Goal: Task Accomplishment & Management: Use online tool/utility

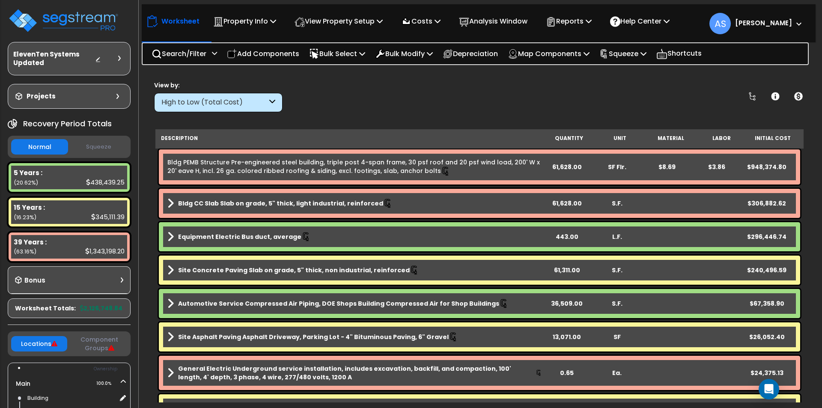
scroll to position [38, 0]
click at [111, 145] on button "Squeeze" at bounding box center [98, 147] width 57 height 15
click at [224, 104] on div "High to Low (Total Cost)" at bounding box center [214, 103] width 106 height 10
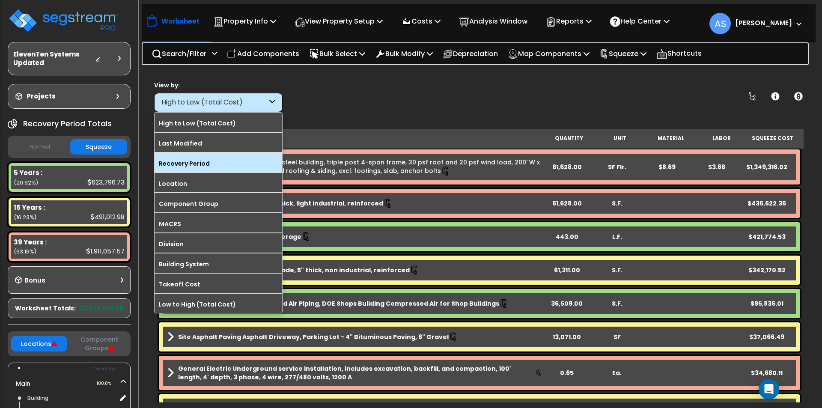
click at [196, 162] on label "Recovery Period" at bounding box center [218, 163] width 128 height 13
click at [0, 0] on input "Recovery Period" at bounding box center [0, 0] width 0 height 0
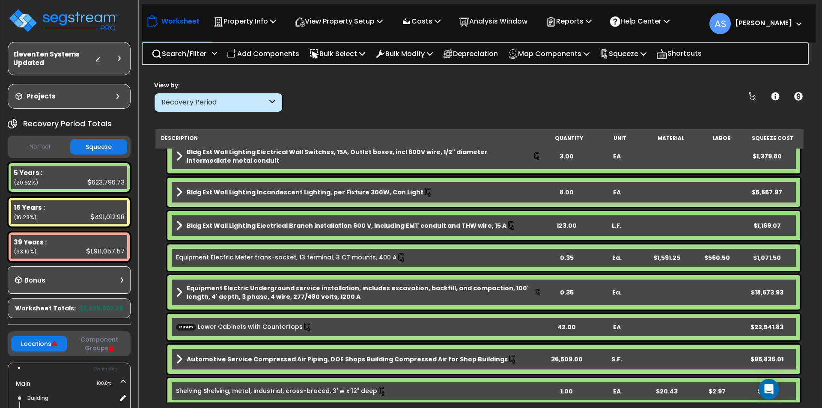
scroll to position [214, 0]
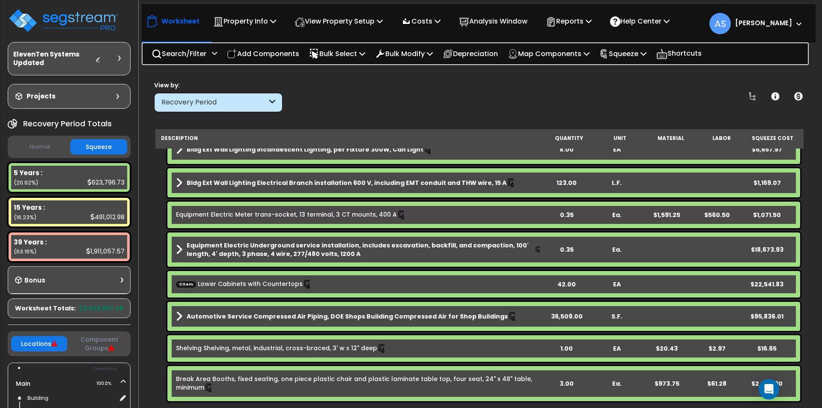
click at [338, 281] on b "CItem Lower Cabinets with Countertops" at bounding box center [358, 283] width 365 height 9
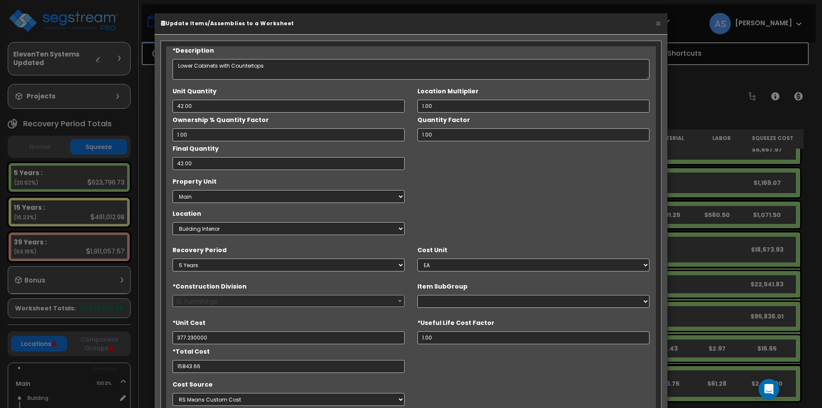
type input "$377.23"
type input "$15,843.66"
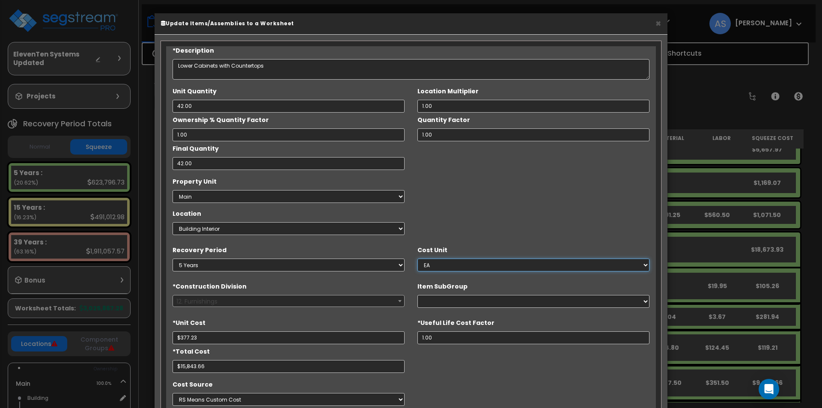
click at [443, 267] on select "Select EA TOT SF LF SY LS CAR L.S." at bounding box center [533, 264] width 232 height 13
select select "1455"
click at [417, 258] on select "Select EA TOT SF LF SY LS CAR L.S." at bounding box center [533, 264] width 232 height 13
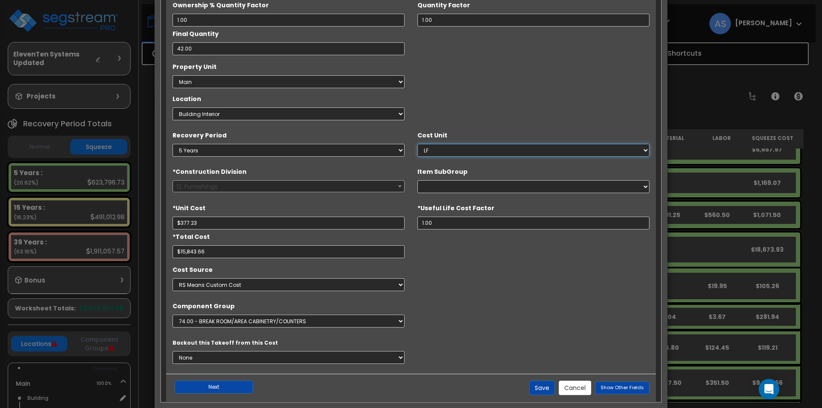
scroll to position [128, 0]
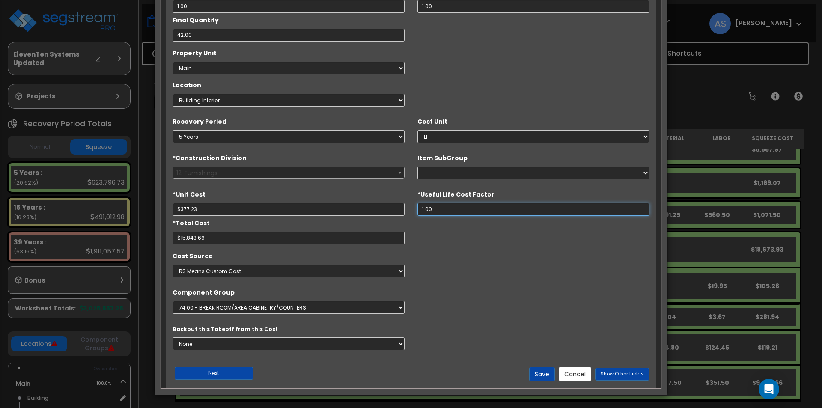
drag, startPoint x: 438, startPoint y: 211, endPoint x: 413, endPoint y: 207, distance: 24.8
click at [414, 207] on div "*Useful Life Cost Factor 1.00" at bounding box center [533, 201] width 245 height 29
click at [620, 372] on span "Show Other Fields" at bounding box center [621, 373] width 43 height 7
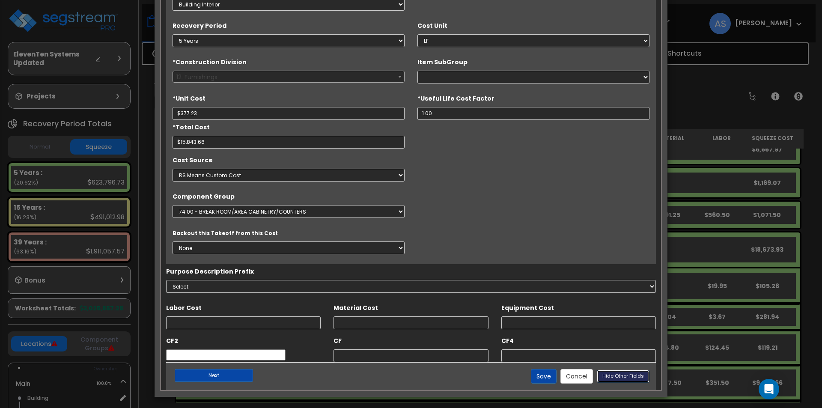
scroll to position [226, 0]
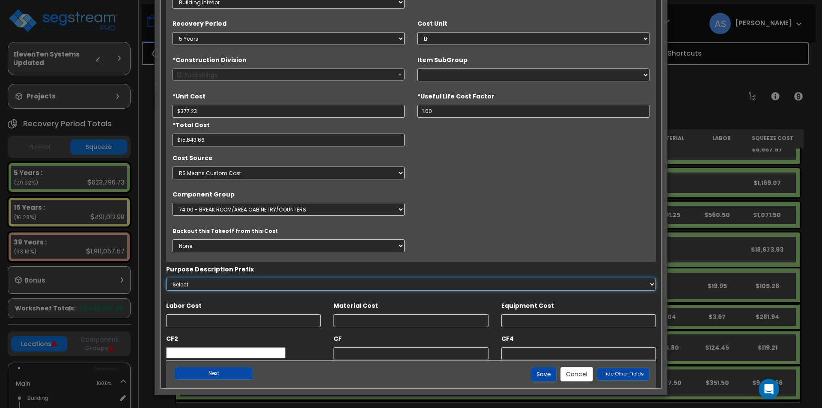
click at [496, 287] on select "Select A/V System A/V System Equipment A/V System Equipment Electric A/V System…" at bounding box center [411, 284] width 490 height 13
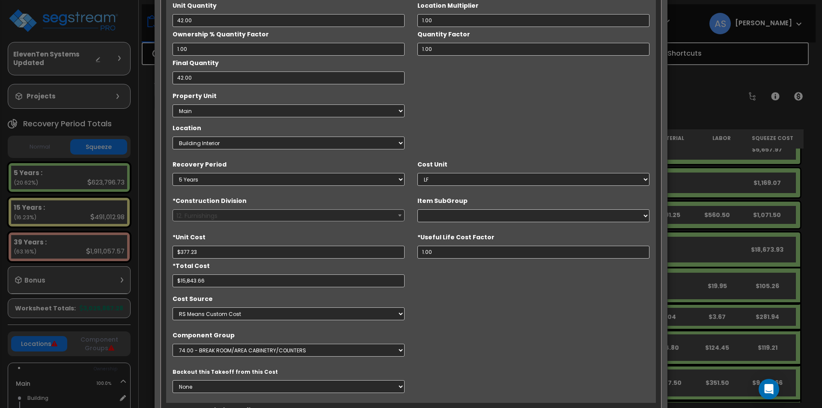
scroll to position [128, 0]
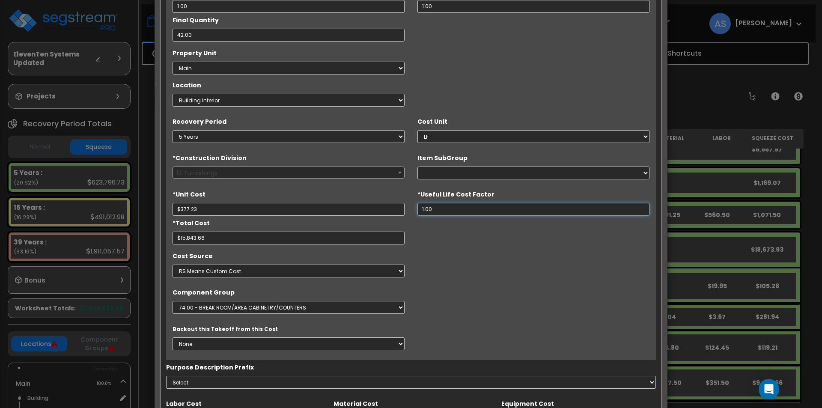
click at [449, 206] on input "1.00" at bounding box center [533, 209] width 232 height 13
click at [440, 208] on input "1.00" at bounding box center [533, 209] width 232 height 13
click at [433, 209] on input "1.00" at bounding box center [533, 209] width 232 height 13
drag, startPoint x: 423, startPoint y: 209, endPoint x: 419, endPoint y: 209, distance: 4.7
click at [419, 209] on input "1.00" at bounding box center [533, 209] width 232 height 13
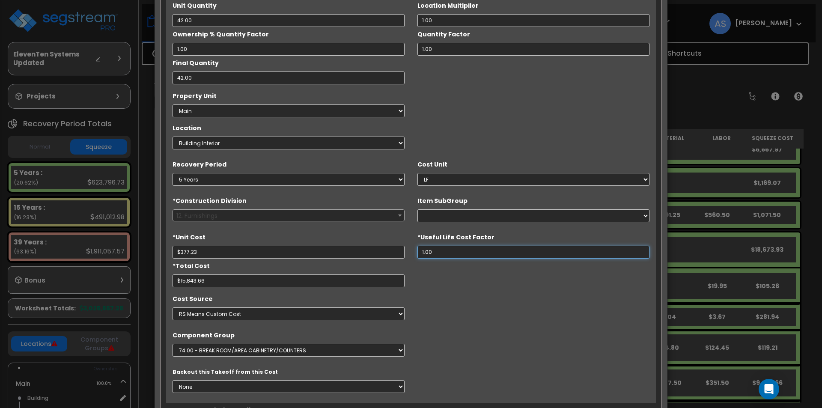
scroll to position [43, 0]
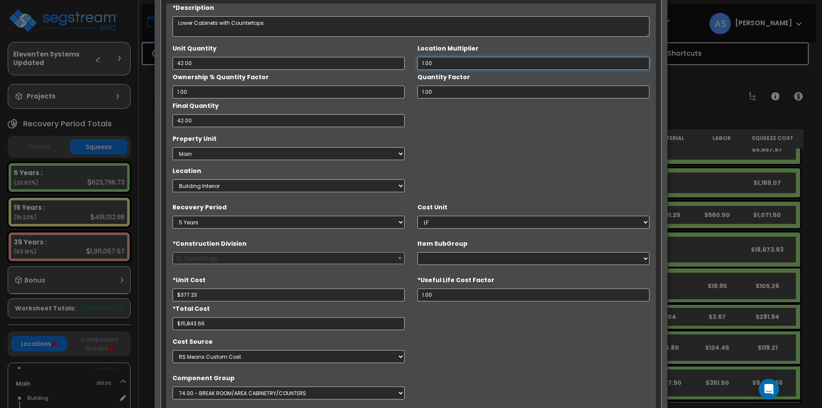
drag, startPoint x: 434, startPoint y: 61, endPoint x: 407, endPoint y: 62, distance: 27.4
click at [407, 62] on div "Unit Quantity 42.00 Location Multiplier 1.00 1.00" at bounding box center [411, 84] width 490 height 86
drag, startPoint x: 434, startPoint y: 92, endPoint x: 413, endPoint y: 91, distance: 21.9
click at [415, 92] on div "Quantity Factor 1.00" at bounding box center [533, 84] width 245 height 29
drag, startPoint x: 190, startPoint y: 92, endPoint x: 163, endPoint y: 90, distance: 26.2
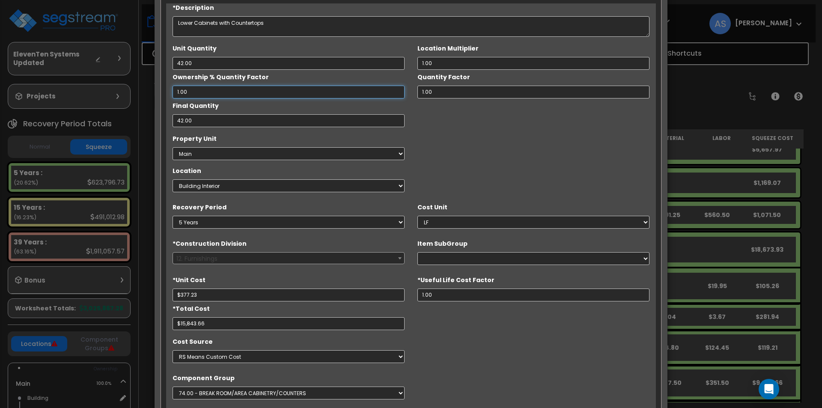
click at [163, 90] on div "*Description Lower Cabinets with Countertops Unit Quantity 42.00 EA" at bounding box center [411, 287] width 502 height 568
drag, startPoint x: 192, startPoint y: 117, endPoint x: 152, endPoint y: 118, distance: 39.8
click at [152, 118] on div "× Update Items/Assemblies to a Worksheet *Description Lower Cabinets with Count…" at bounding box center [411, 204] width 822 height 408
type input "$$377.23"
type input "$142,302.47"
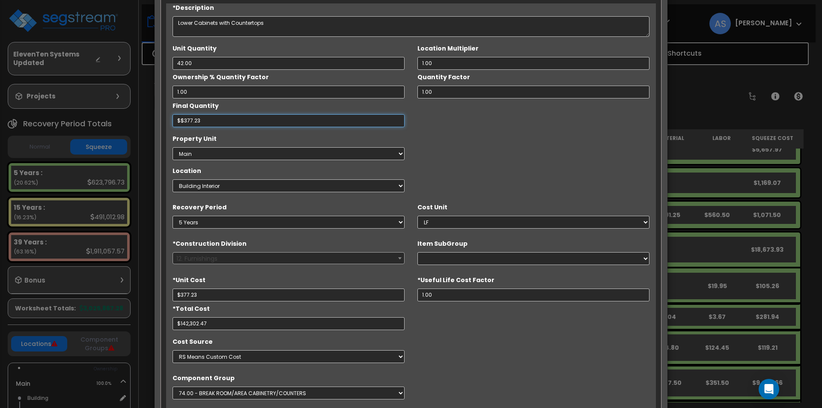
click at [198, 119] on input "$$377.23" at bounding box center [288, 120] width 232 height 13
drag, startPoint x: 204, startPoint y: 119, endPoint x: 144, endPoint y: 118, distance: 59.5
click at [144, 118] on div "× Update Items/Assemblies to a Worksheet *Description Lower Cabinets with Count…" at bounding box center [411, 204] width 822 height 408
click at [430, 141] on div "Property Unit Select Main Site Improvements Location Select Building" at bounding box center [411, 163] width 490 height 64
click at [315, 129] on div "*Description Lower Cabinets with Countertops Unit Quantity 42.00 1.00 1.00" at bounding box center [411, 224] width 490 height 442
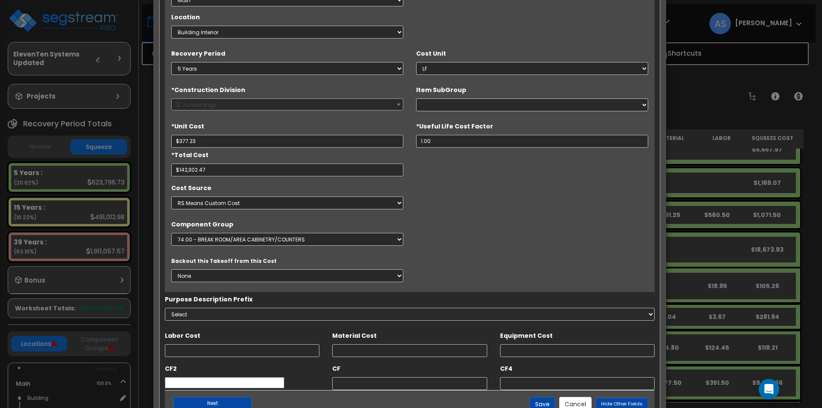
scroll to position [226, 0]
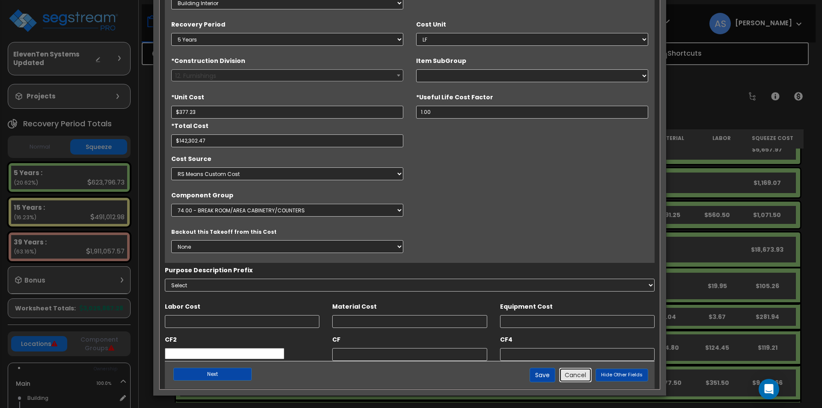
click at [575, 372] on button "Cancel" at bounding box center [575, 375] width 33 height 15
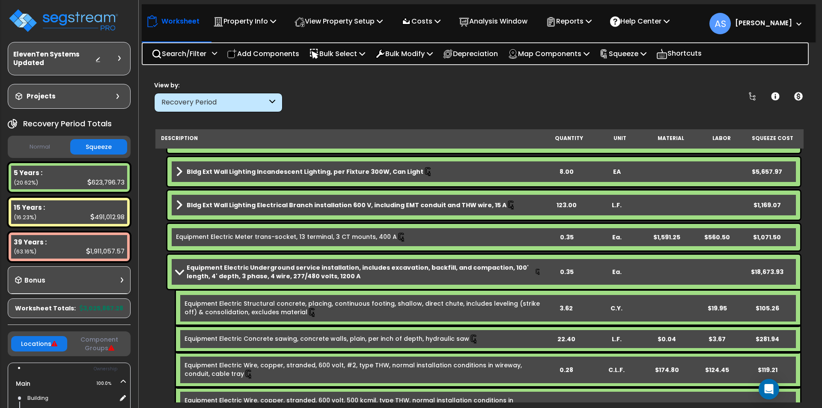
scroll to position [171, 0]
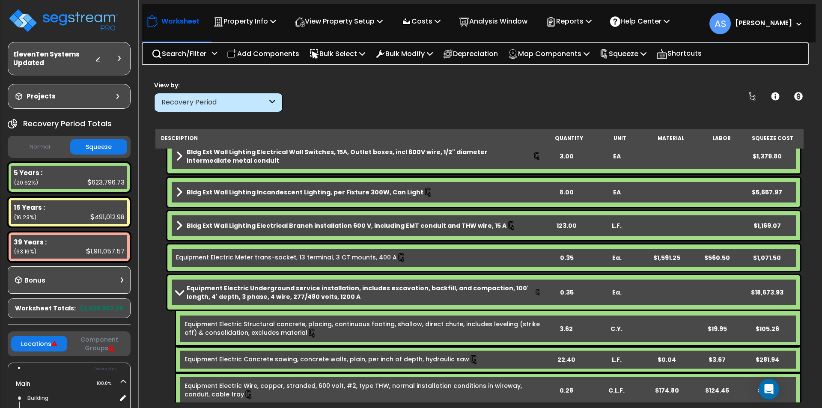
click at [181, 287] on link "Equipment Electric Underground service installation, includes excavation, backf…" at bounding box center [358, 292] width 365 height 17
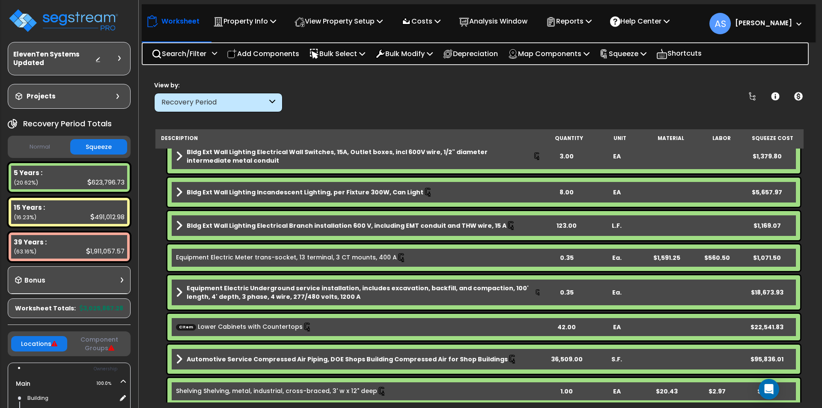
click at [231, 323] on link "CItem Lower Cabinets with Countertops" at bounding box center [244, 326] width 136 height 9
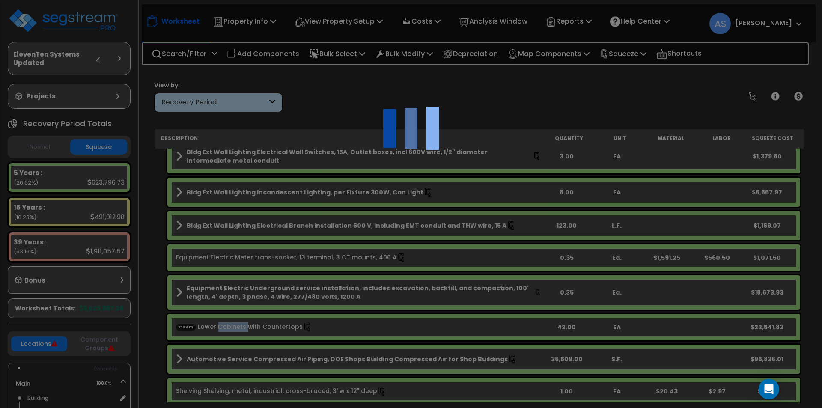
scroll to position [0, 0]
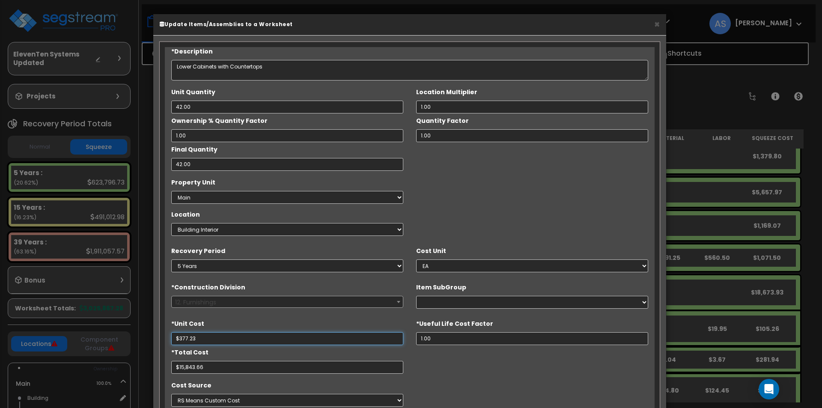
click at [187, 334] on input "$377.23" at bounding box center [287, 338] width 232 height 13
click at [200, 331] on div "*Unit Cost $377.23" at bounding box center [287, 330] width 232 height 29
drag, startPoint x: 199, startPoint y: 337, endPoint x: 178, endPoint y: 335, distance: 21.0
click at [178, 335] on input "$377.23" at bounding box center [287, 338] width 232 height 13
type input "$26"
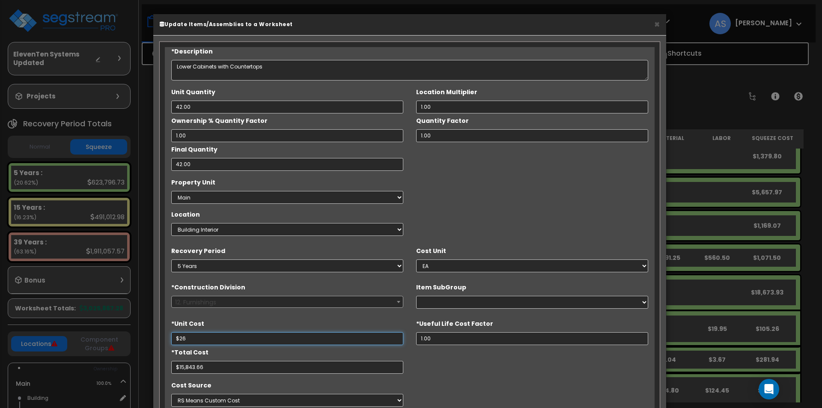
type input "$1,092.00"
type input "$264"
type input "$11,088.00"
type input "$264.06"
type input "$11,090.52"
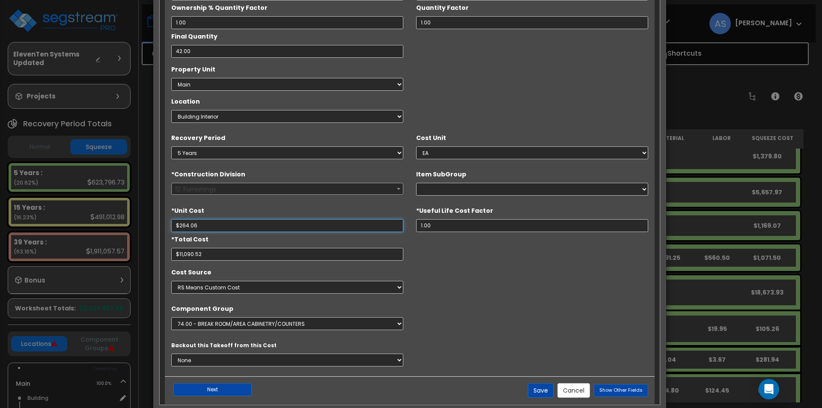
scroll to position [128, 0]
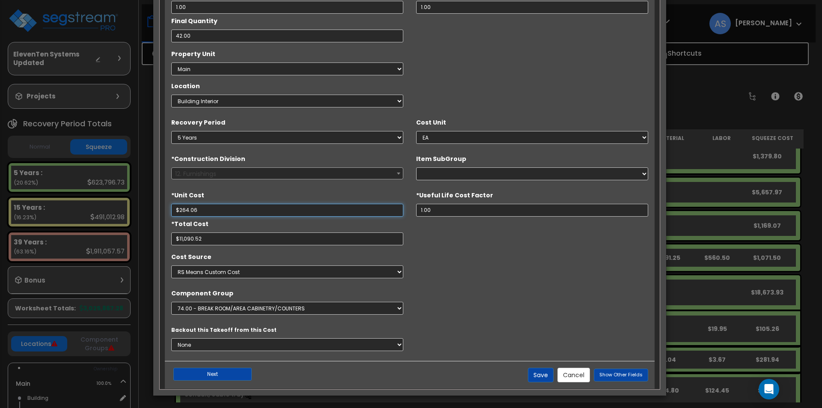
type input "$264.06"
click at [435, 137] on select "Select EA TOT SF LF SY LS CAR L.S." at bounding box center [532, 137] width 232 height 13
select select "1455"
click at [416, 131] on select "Select EA TOT SF LF SY LS CAR L.S." at bounding box center [532, 137] width 232 height 13
click at [545, 373] on button "Save" at bounding box center [541, 375] width 26 height 15
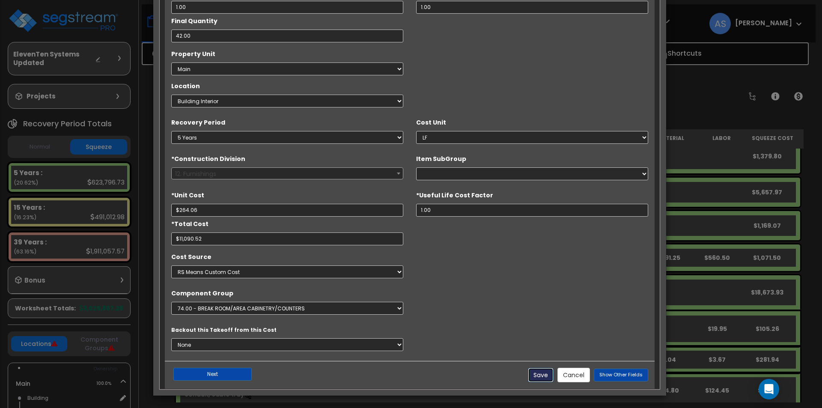
type input "264.06"
type input "11090.52"
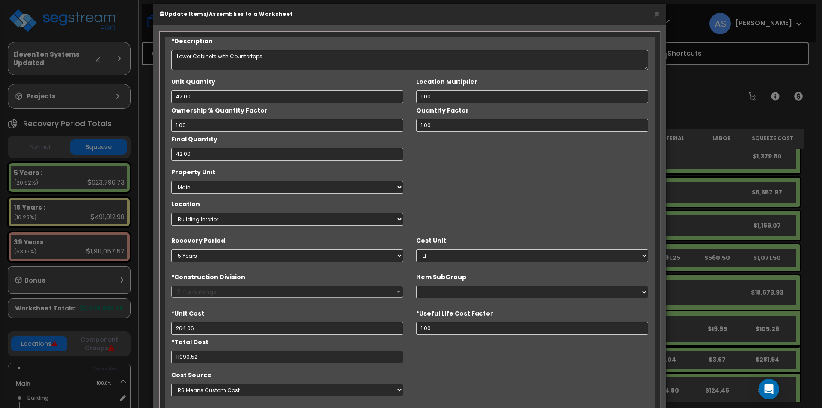
scroll to position [0, 0]
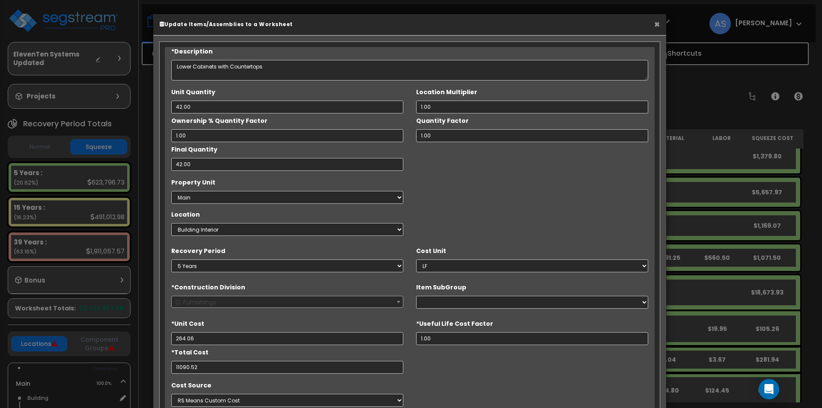
click at [656, 27] on button "×" at bounding box center [657, 24] width 6 height 9
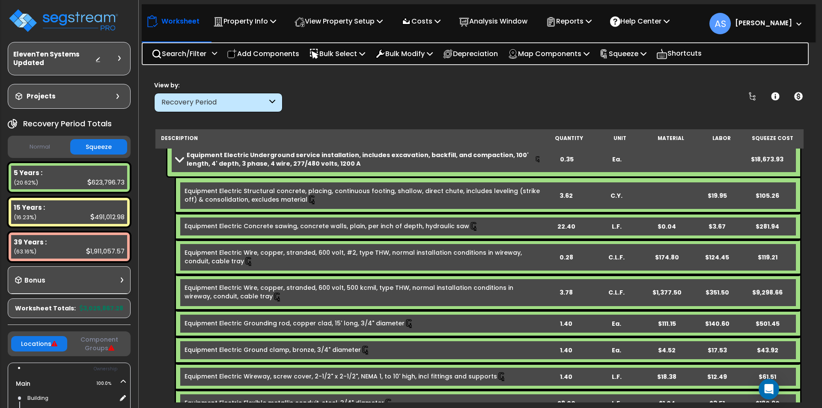
scroll to position [300, 0]
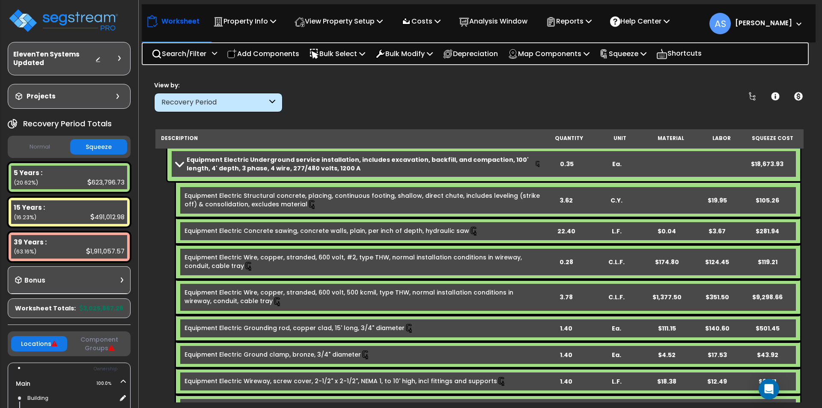
click at [182, 162] on span at bounding box center [179, 163] width 12 height 6
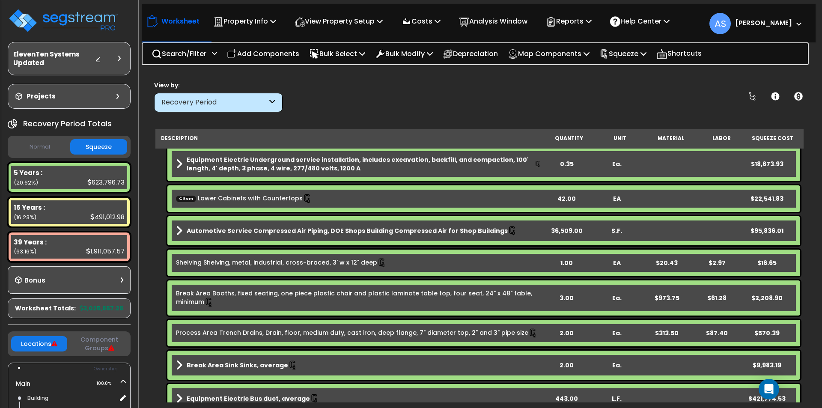
click at [246, 225] on link "Automotive Service Compressed Air Piping, DOE Shops Building Compressed Air for…" at bounding box center [358, 231] width 365 height 12
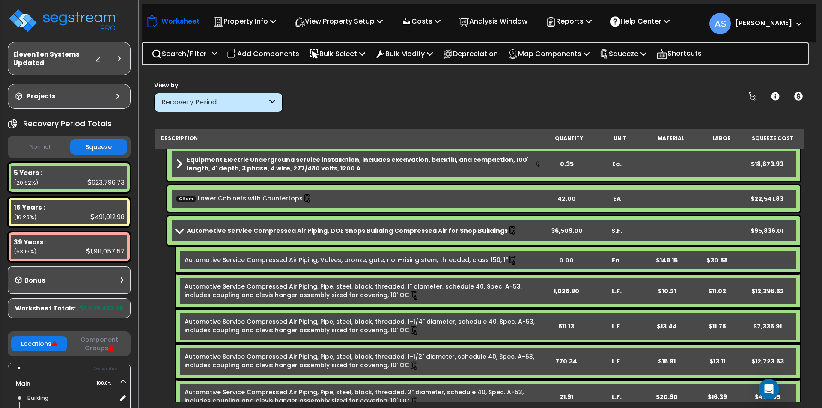
click at [246, 225] on link "Automotive Service Compressed Air Piping, DOE Shops Building Compressed Air for…" at bounding box center [358, 231] width 365 height 12
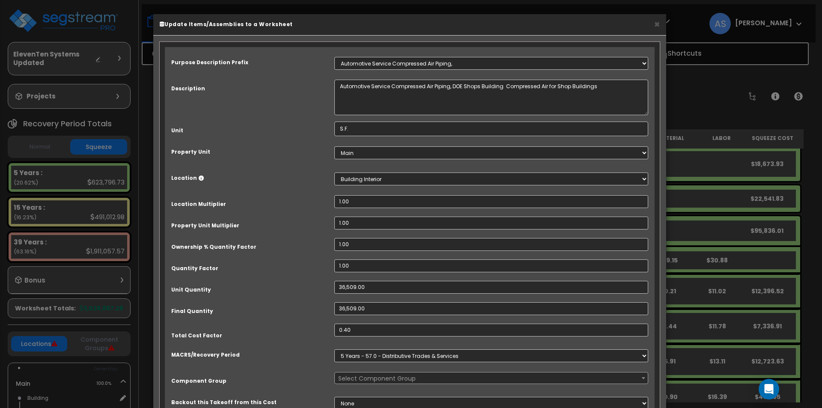
select select "67186"
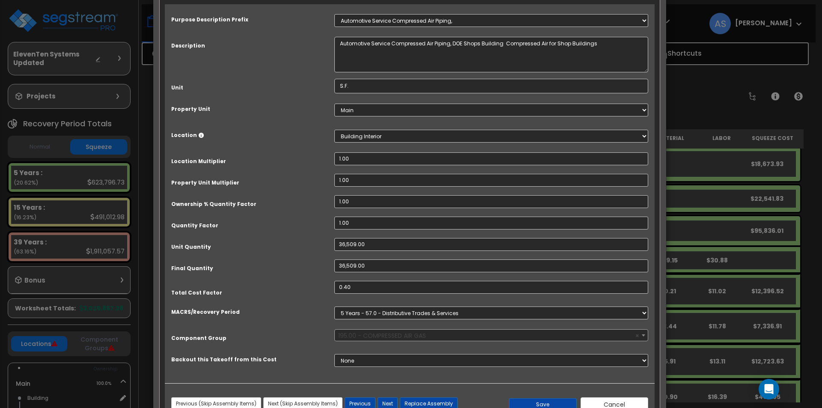
scroll to position [72, 0]
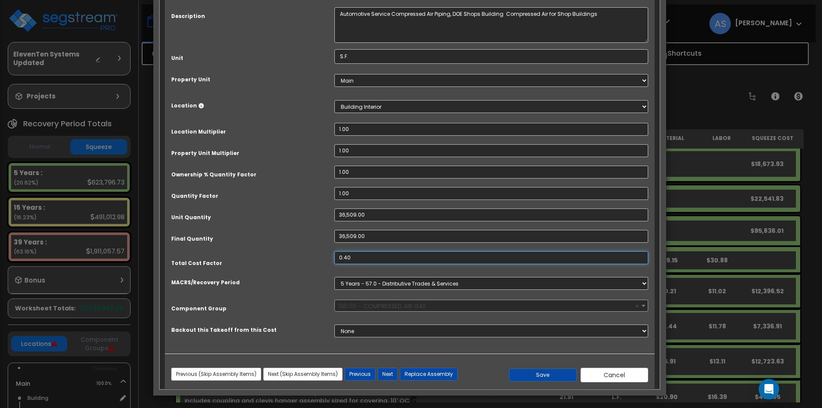
click at [353, 253] on input "0.40" at bounding box center [491, 257] width 314 height 13
type input ".2"
click at [550, 375] on button "Save" at bounding box center [543, 374] width 68 height 13
type input "36509.00"
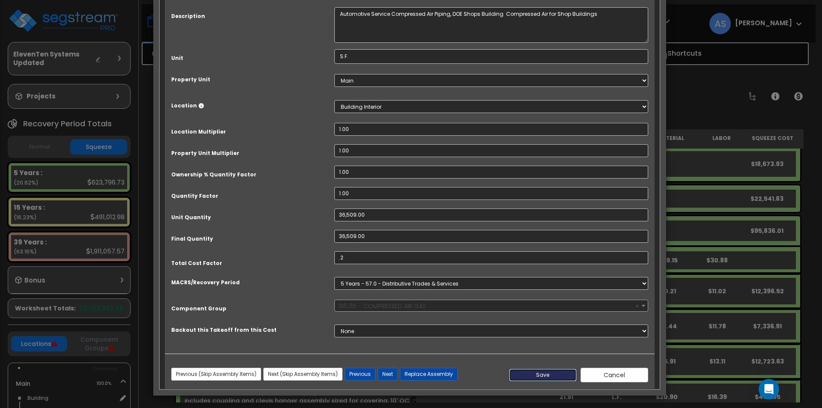
type input "0.20"
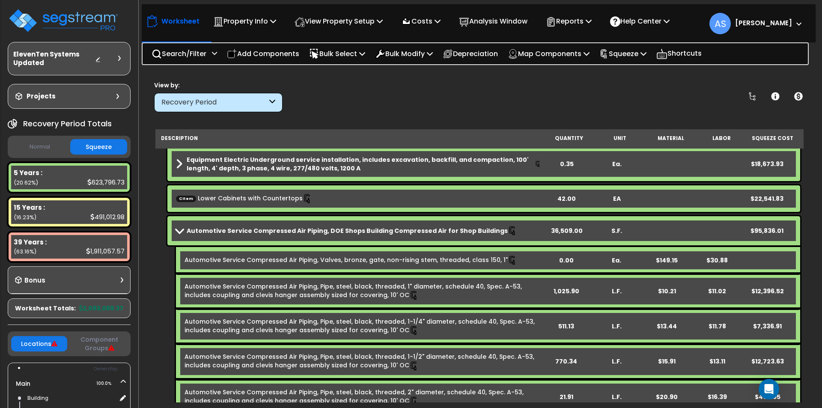
click at [47, 145] on button "Normal" at bounding box center [39, 147] width 57 height 15
click at [645, 54] on p "Squeeze" at bounding box center [622, 54] width 47 height 12
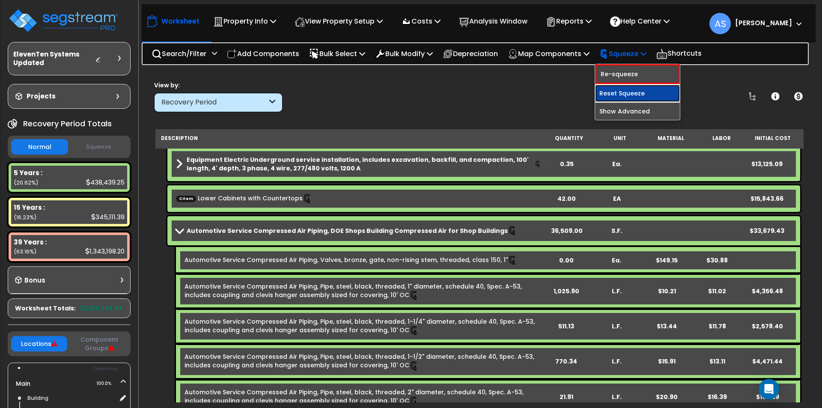
click at [638, 89] on link "Reset Squeeze" at bounding box center [637, 93] width 85 height 17
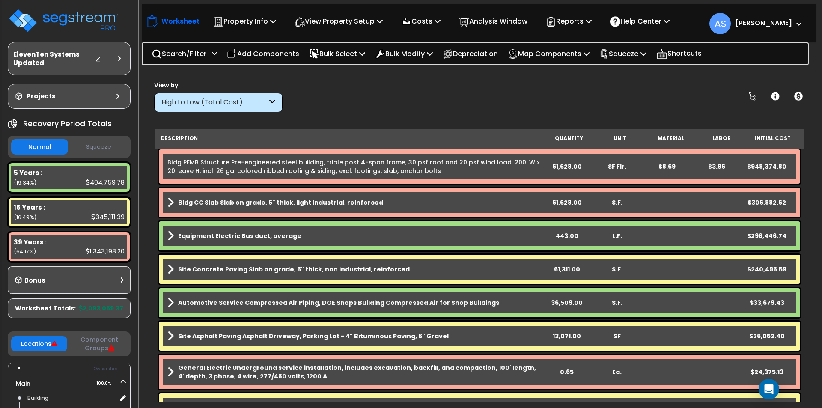
click at [224, 105] on div "High to Low (Total Cost)" at bounding box center [214, 103] width 106 height 10
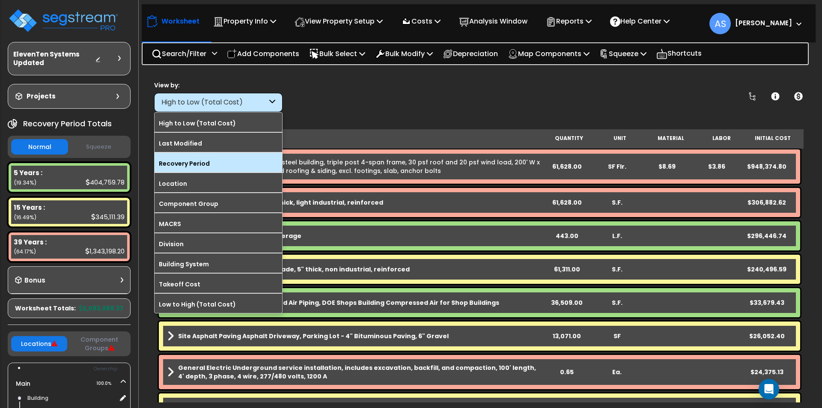
click at [193, 164] on label "Recovery Period" at bounding box center [218, 163] width 128 height 13
click at [0, 0] on input "Recovery Period" at bounding box center [0, 0] width 0 height 0
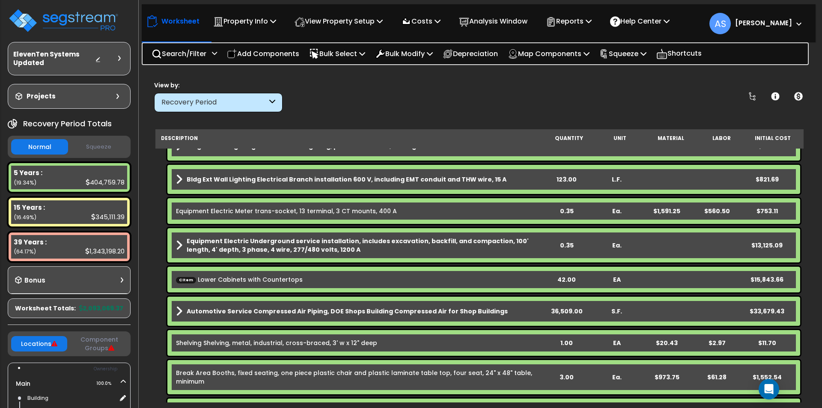
scroll to position [257, 0]
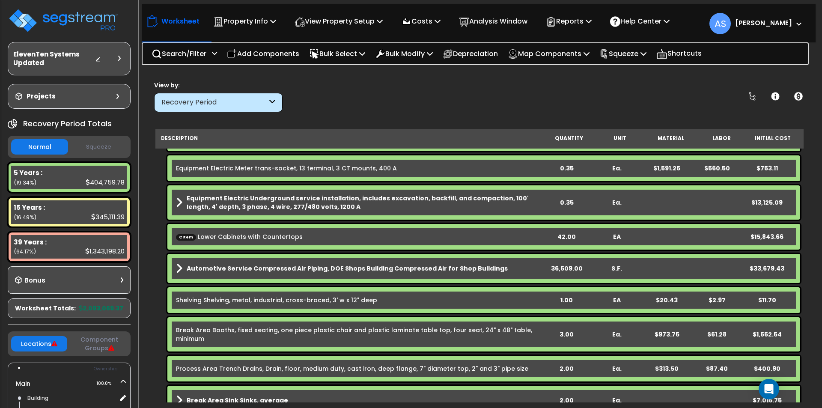
click at [231, 233] on link "CItem Lower Cabinets with Countertops" at bounding box center [239, 236] width 127 height 9
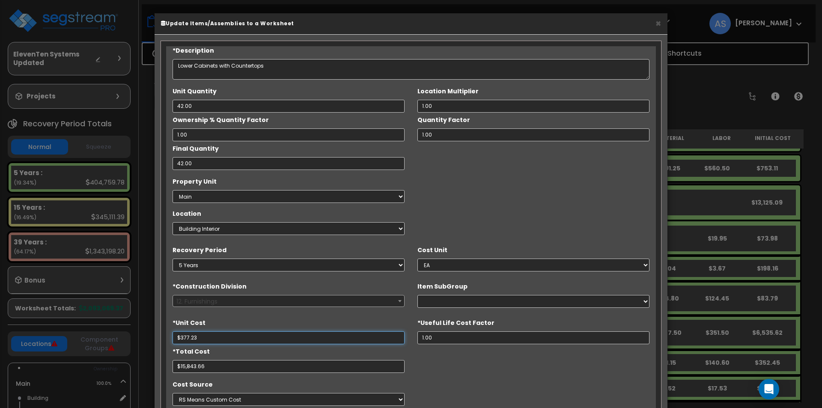
click at [208, 339] on input "$377.23" at bounding box center [288, 337] width 232 height 13
drag, startPoint x: 208, startPoint y: 337, endPoint x: 140, endPoint y: 335, distance: 68.5
click at [140, 335] on div "× Update Items/Assemblies to a Worksheet *Description Lower Cabinets with Count…" at bounding box center [411, 204] width 822 height 408
type input "$26"
type input "$1,092.00"
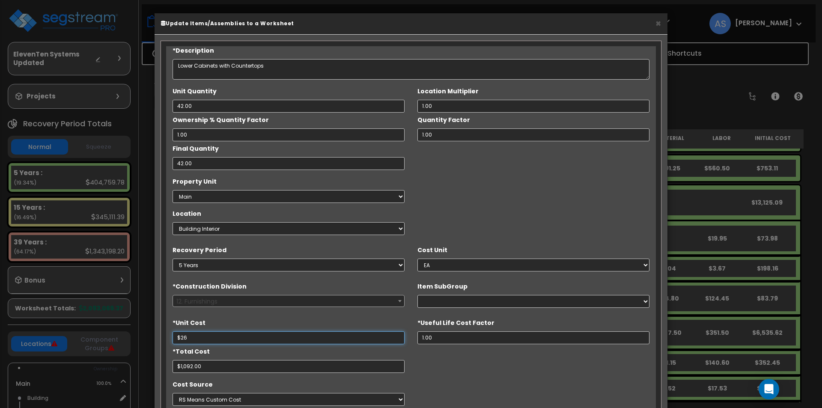
type input "$264"
type input "$11,088.00"
type input "$264.06"
type input "$11,090.52"
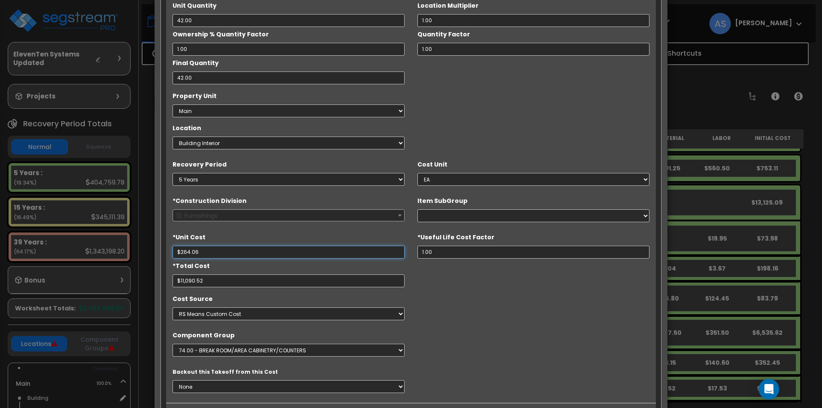
scroll to position [128, 0]
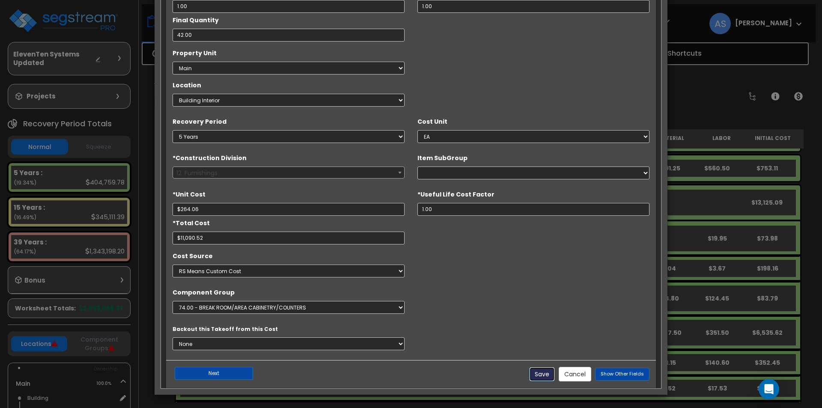
click at [552, 373] on button "Save" at bounding box center [542, 374] width 26 height 15
type input "264.06"
type input "11090.52"
click at [227, 372] on button "Next" at bounding box center [214, 373] width 78 height 13
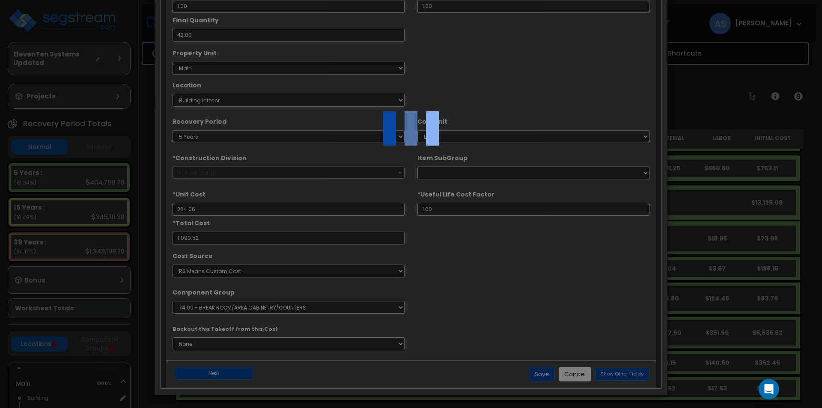
scroll to position [72, 0]
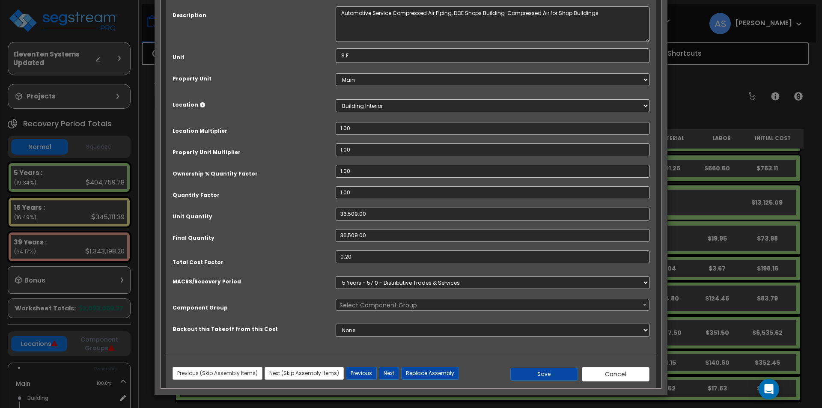
select select "67186"
click at [611, 372] on button "Cancel" at bounding box center [616, 374] width 68 height 15
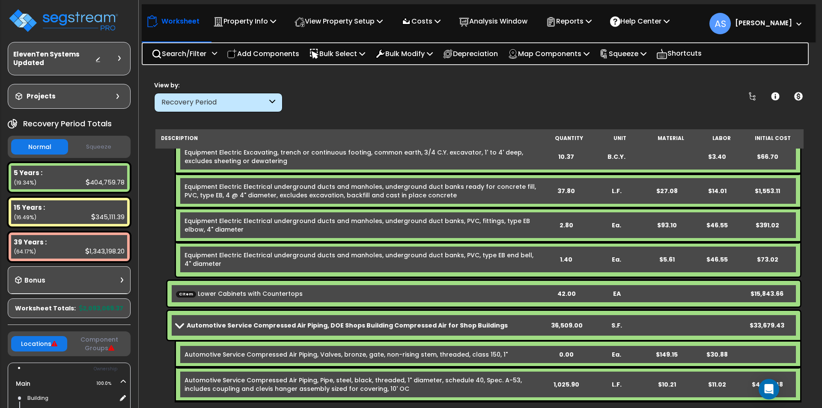
scroll to position [642, 0]
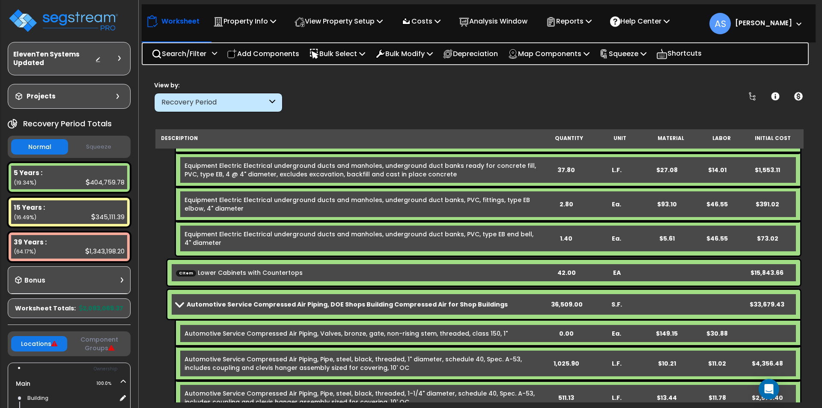
click at [296, 267] on div "CItem Lower Cabinets with Countertops 42.00 EA $15,843.66" at bounding box center [483, 273] width 632 height 26
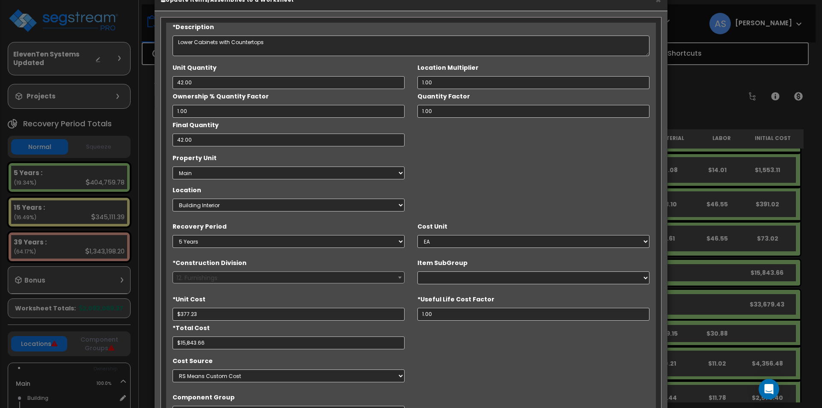
scroll to position [0, 0]
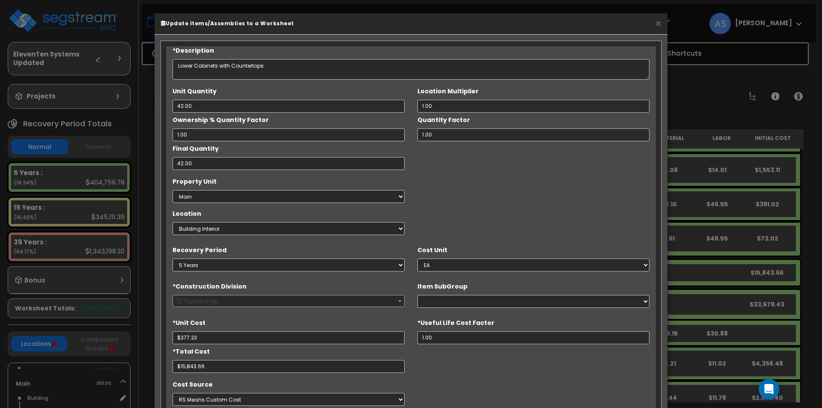
click at [228, 24] on b "Update Items/Assemblies to a Worksheet" at bounding box center [227, 23] width 133 height 7
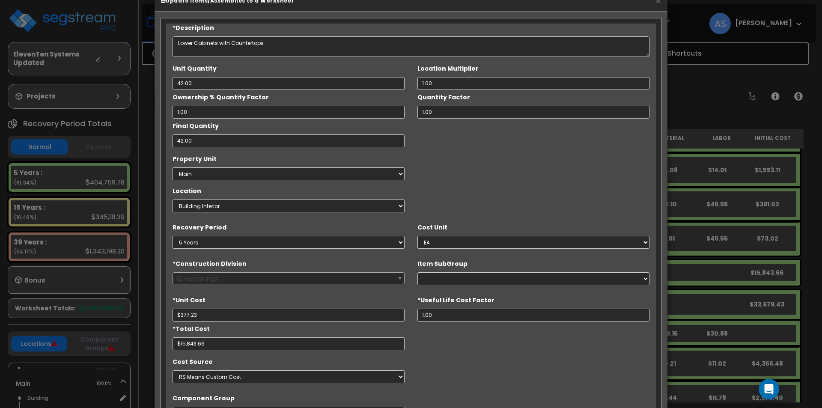
scroll to position [43, 0]
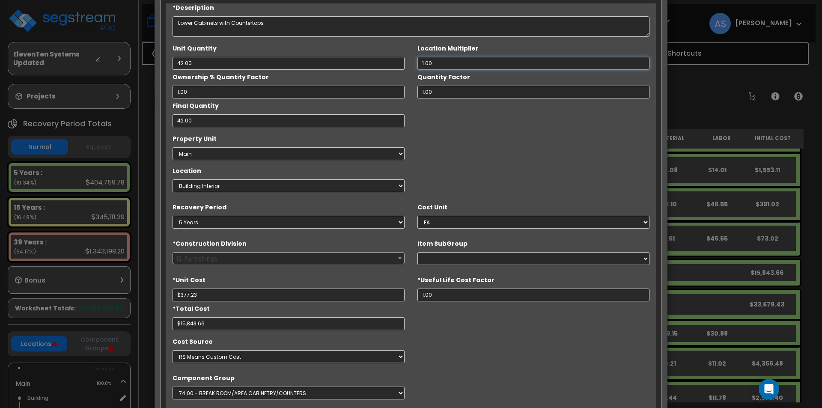
click at [427, 57] on input "1.00" at bounding box center [533, 63] width 232 height 13
click at [187, 89] on input "1.00" at bounding box center [288, 92] width 232 height 13
click at [175, 92] on input "1.00" at bounding box center [288, 92] width 232 height 13
click at [188, 121] on input "42.00" at bounding box center [288, 120] width 232 height 13
drag, startPoint x: 194, startPoint y: 119, endPoint x: 170, endPoint y: 119, distance: 23.5
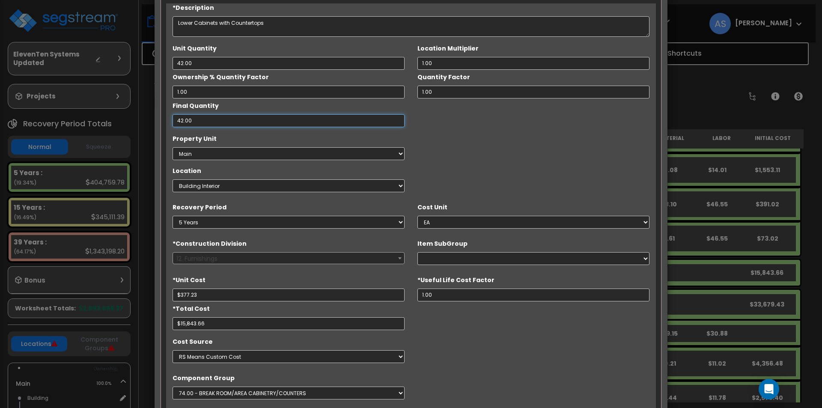
click at [170, 119] on div "Final Quantity 42.00" at bounding box center [288, 112] width 245 height 29
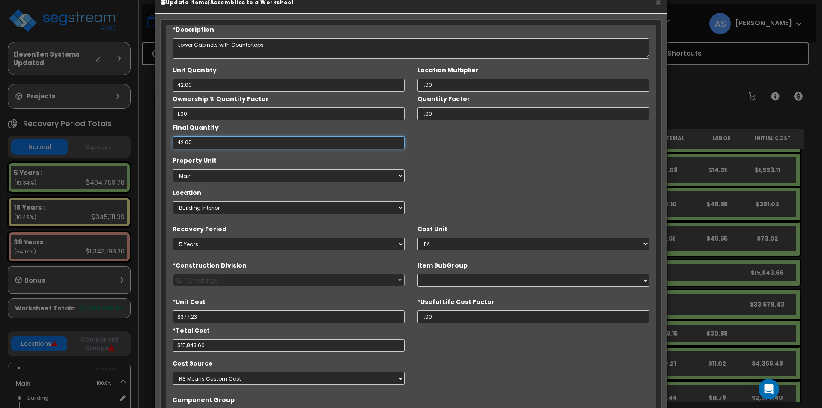
scroll to position [0, 0]
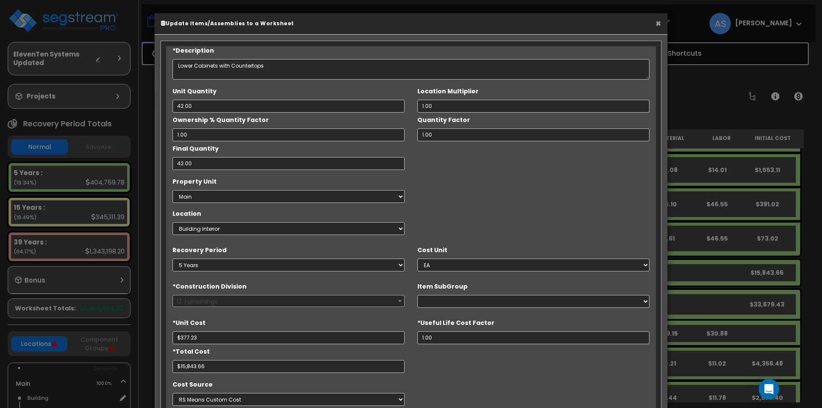
click at [658, 24] on button "×" at bounding box center [658, 23] width 6 height 9
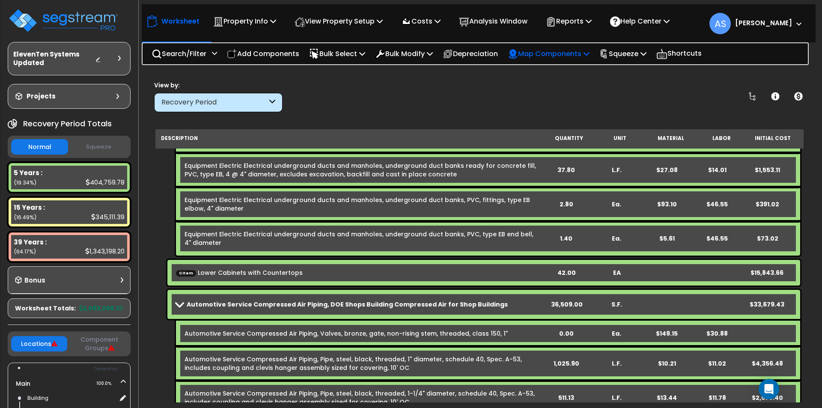
click at [541, 53] on p "Map Components" at bounding box center [549, 54] width 82 height 12
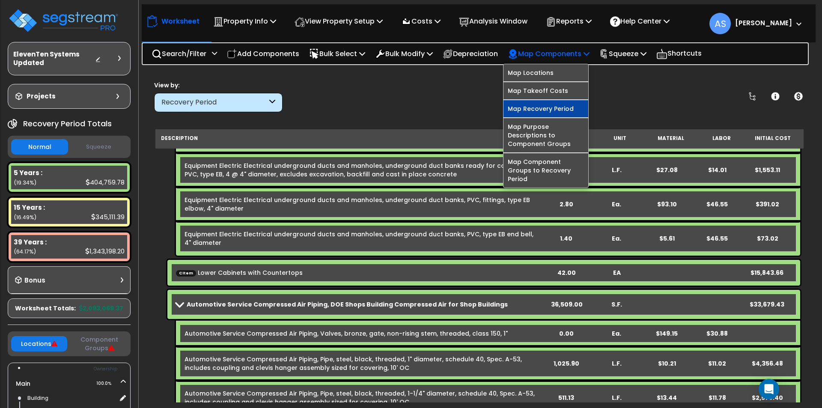
click at [540, 111] on link "Map Recovery Period" at bounding box center [545, 108] width 85 height 17
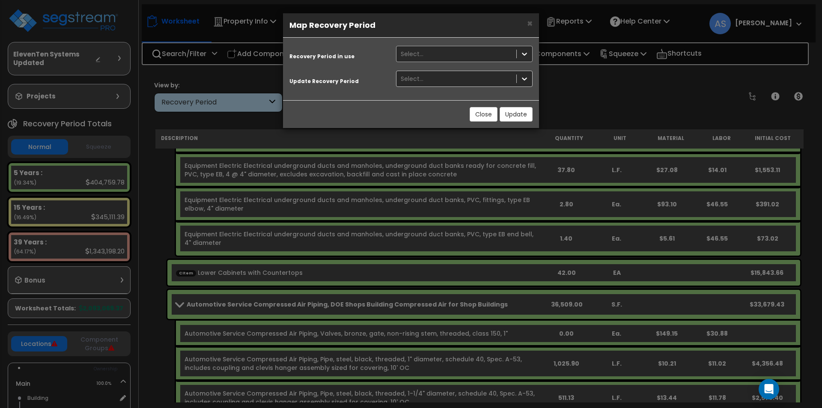
click at [476, 53] on div "Select..." at bounding box center [456, 54] width 120 height 14
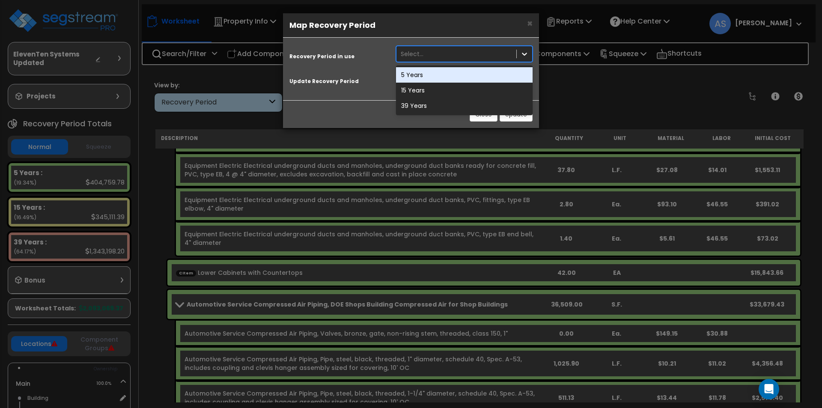
click at [430, 73] on div "5 Years" at bounding box center [464, 74] width 137 height 15
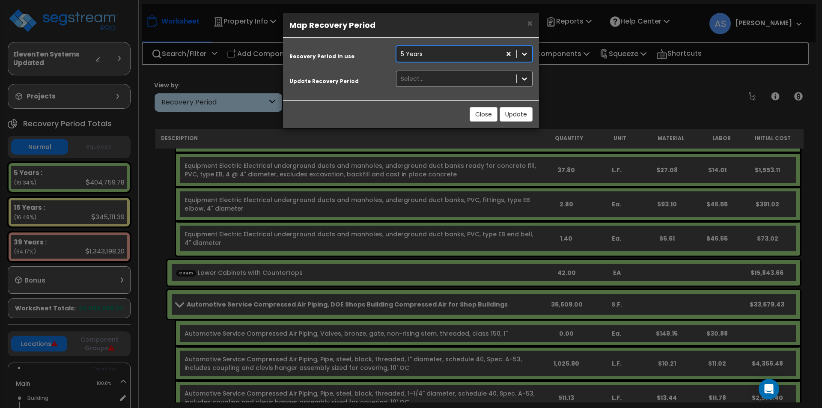
click at [458, 79] on div "Select..." at bounding box center [456, 79] width 120 height 14
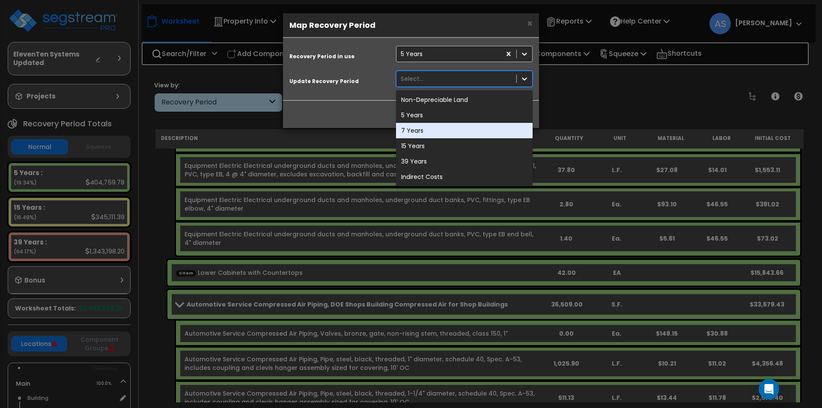
click at [436, 131] on div "7 Years" at bounding box center [464, 130] width 137 height 15
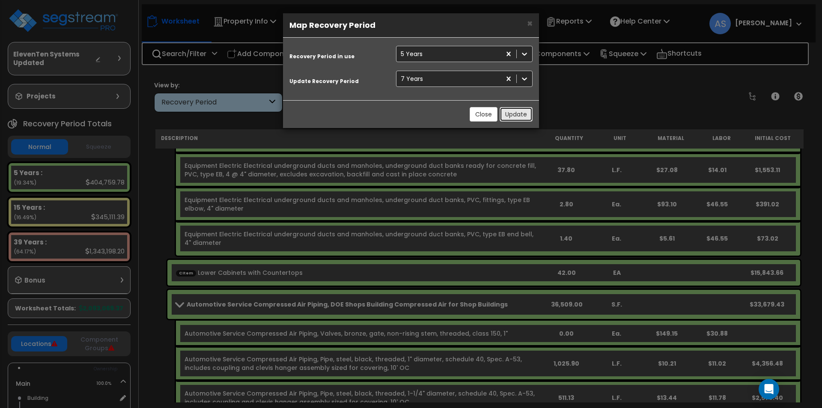
click at [511, 112] on button "Update" at bounding box center [515, 114] width 33 height 15
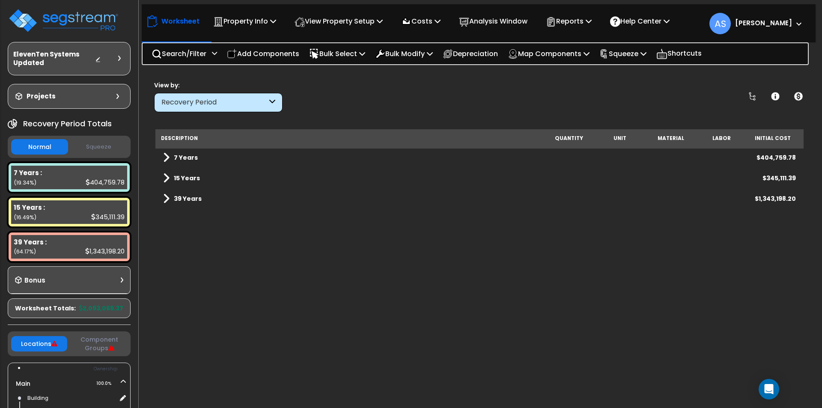
click at [166, 160] on span at bounding box center [166, 157] width 6 height 12
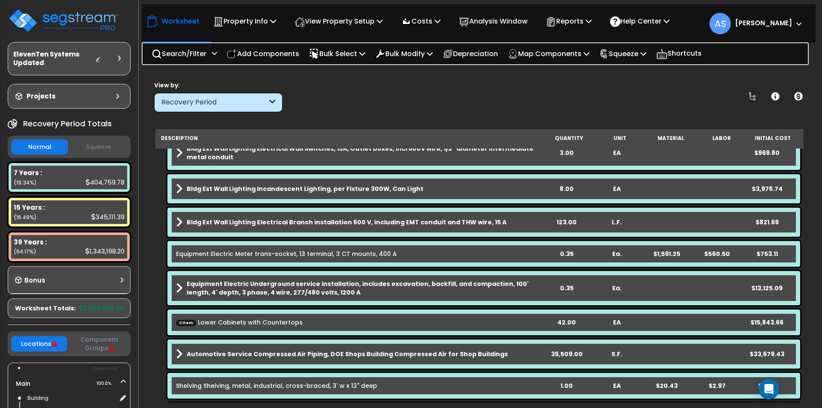
scroll to position [214, 0]
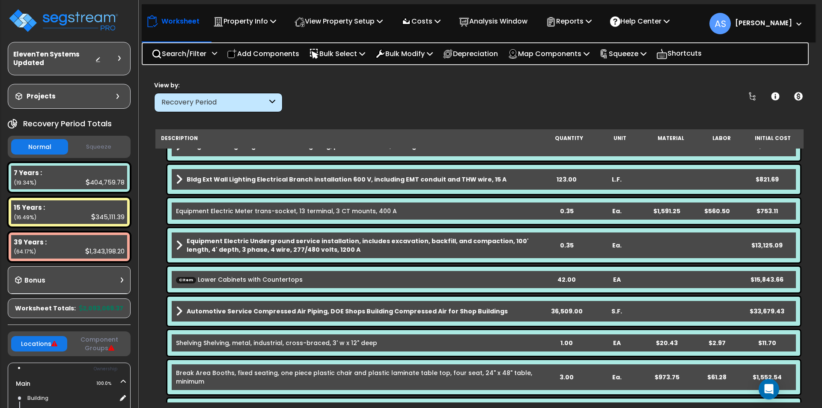
click at [187, 279] on span "CItem" at bounding box center [186, 279] width 20 height 6
click at [226, 278] on link "CItem Lower Cabinets with Countertops" at bounding box center [239, 279] width 127 height 9
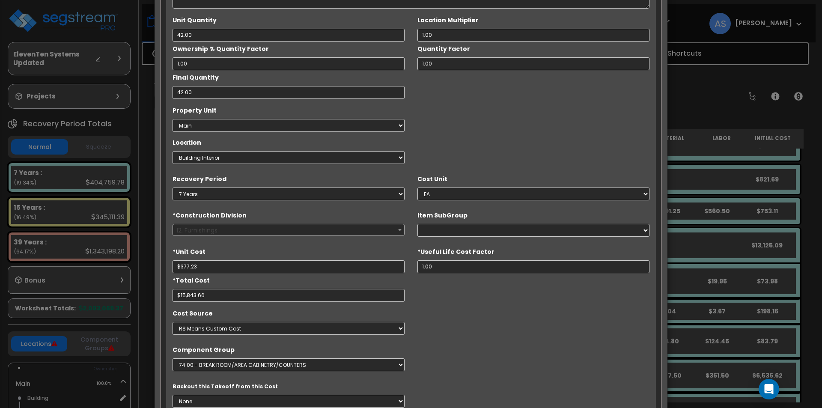
scroll to position [86, 0]
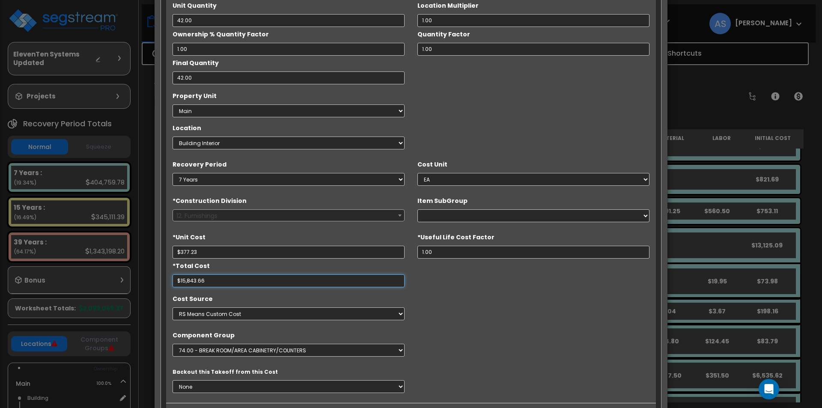
click at [225, 280] on input "$15,843.66" at bounding box center [288, 280] width 232 height 13
click at [212, 252] on input "$377.23" at bounding box center [288, 252] width 232 height 13
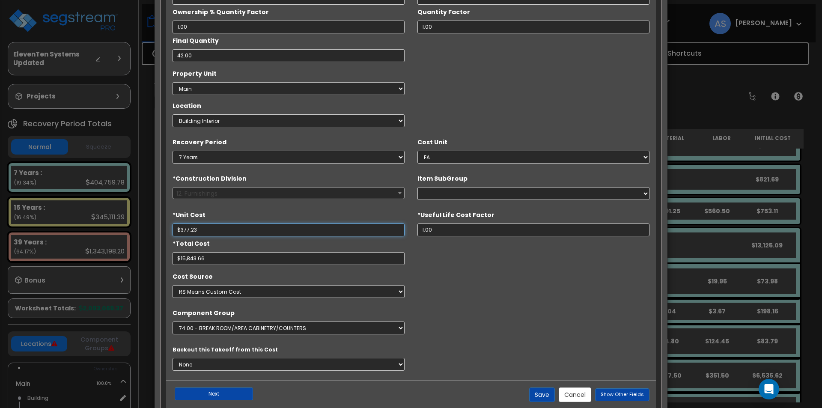
scroll to position [128, 0]
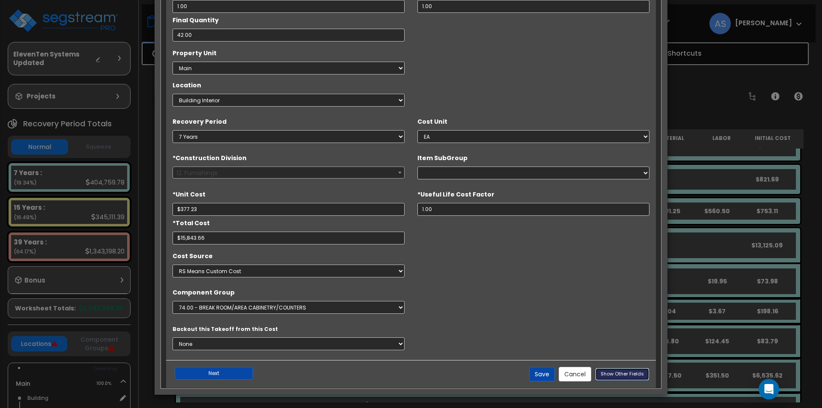
click at [618, 371] on span "Show Other Fields" at bounding box center [621, 373] width 43 height 7
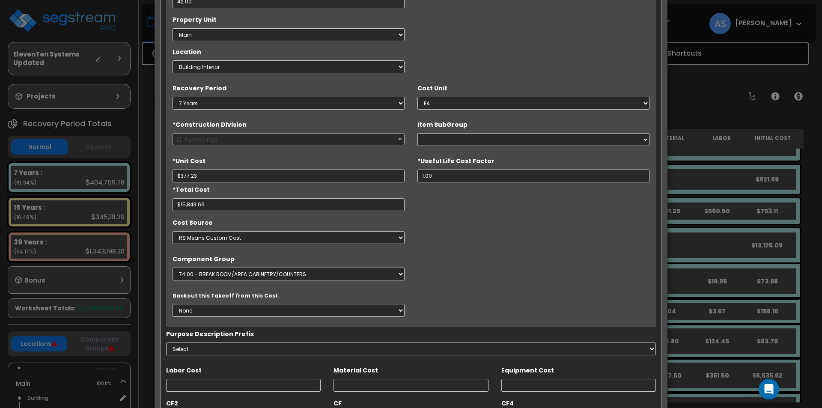
scroll to position [98, 0]
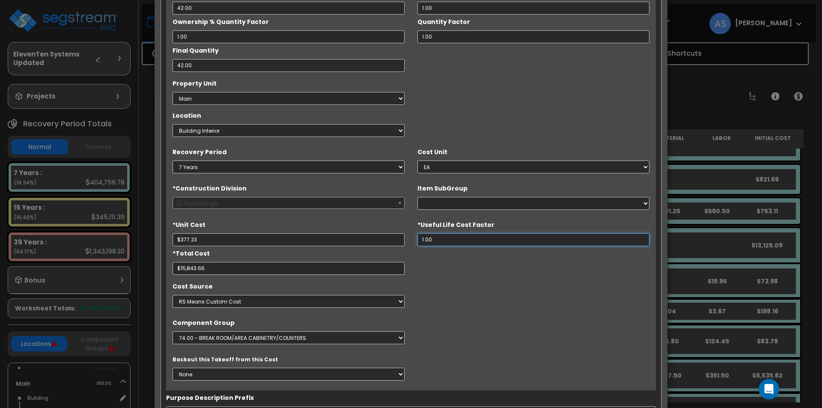
click at [430, 236] on input "1.00" at bounding box center [533, 239] width 232 height 13
drag, startPoint x: 430, startPoint y: 236, endPoint x: 418, endPoint y: 236, distance: 12.0
click at [418, 236] on input "1.00" at bounding box center [533, 239] width 232 height 13
click at [430, 199] on select "Selective Demolition, Interiors Upholstery Materials Art Work Metal Horizontal …" at bounding box center [533, 203] width 232 height 13
select select "12322310"
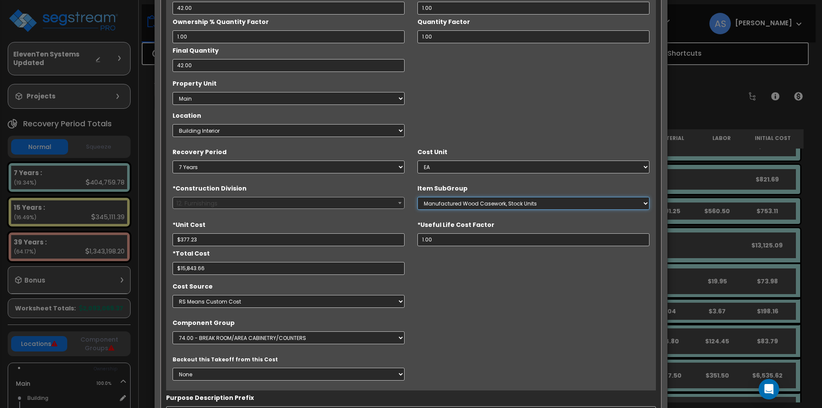
click at [417, 197] on select "Selective Demolition, Interiors Upholstery Materials Art Work Metal Horizontal …" at bounding box center [533, 203] width 232 height 13
click at [285, 241] on input "$377.23" at bounding box center [288, 239] width 232 height 13
drag, startPoint x: 251, startPoint y: 237, endPoint x: 148, endPoint y: 232, distance: 102.4
click at [148, 232] on div "× Update Items/Assemblies to a Worksheet *Description Lower Cabinets with Count…" at bounding box center [411, 204] width 822 height 408
type input "$26"
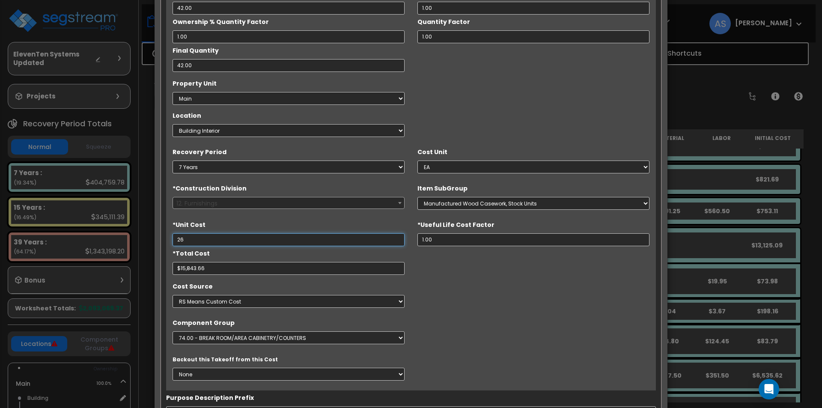
type input "$1,092.00"
type input "$264"
type input "$11,088.00"
type input "$264.06"
type input "$11,090.52"
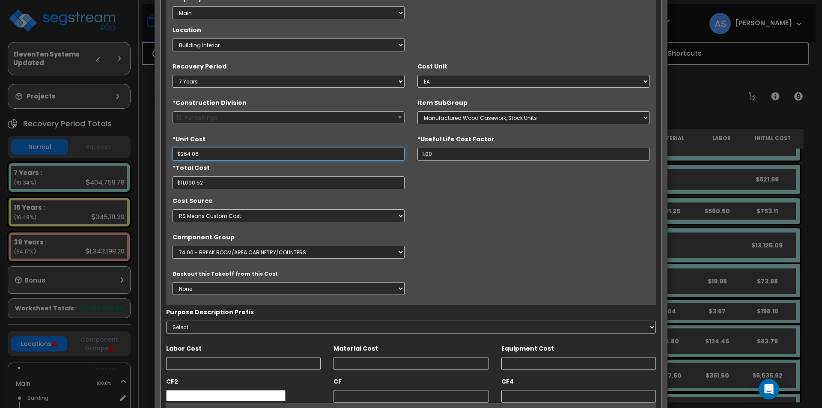
scroll to position [226, 0]
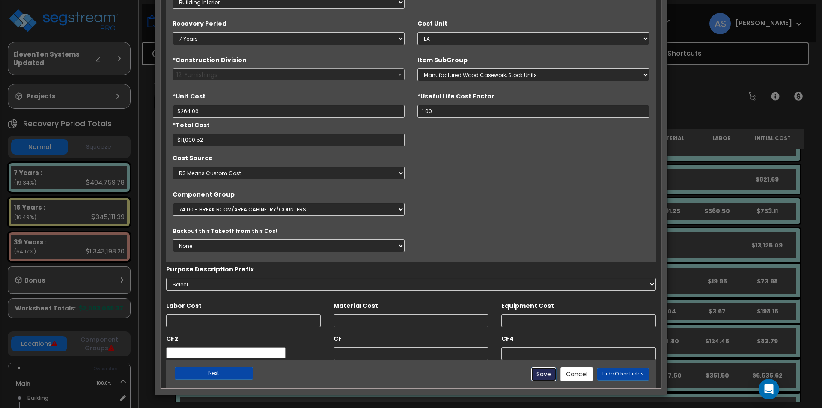
click at [546, 370] on button "Save" at bounding box center [544, 374] width 26 height 15
type input "264.06"
type input "11090.52"
click at [442, 223] on div "*Description Lower Cabinets with Countertops Unit Quantity 42.00 1.00 1.00" at bounding box center [411, 41] width 490 height 442
click at [552, 373] on button "Save" at bounding box center [544, 374] width 26 height 15
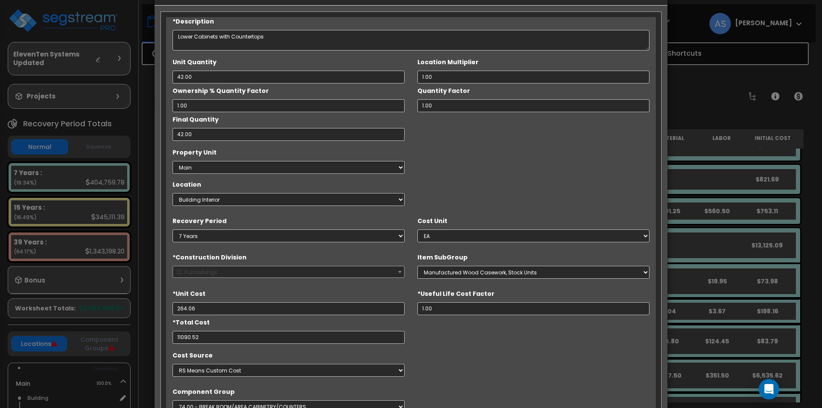
scroll to position [0, 0]
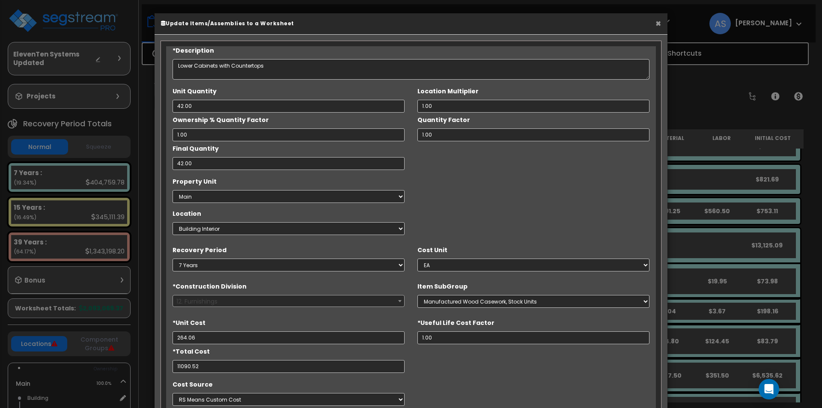
click at [657, 23] on button "×" at bounding box center [658, 23] width 6 height 9
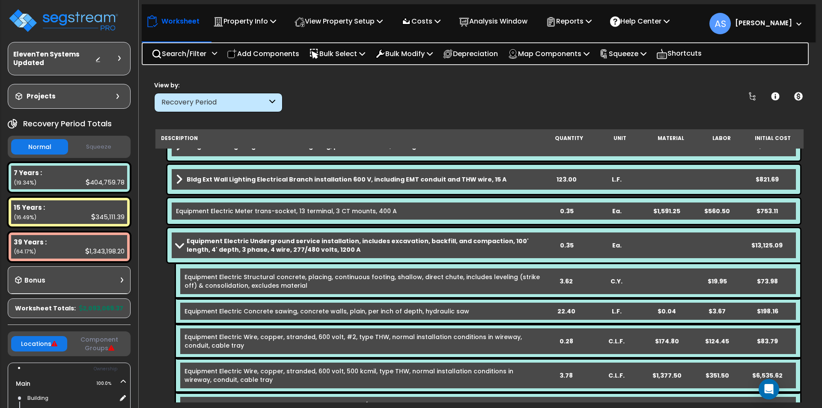
click at [178, 247] on span at bounding box center [179, 245] width 12 height 6
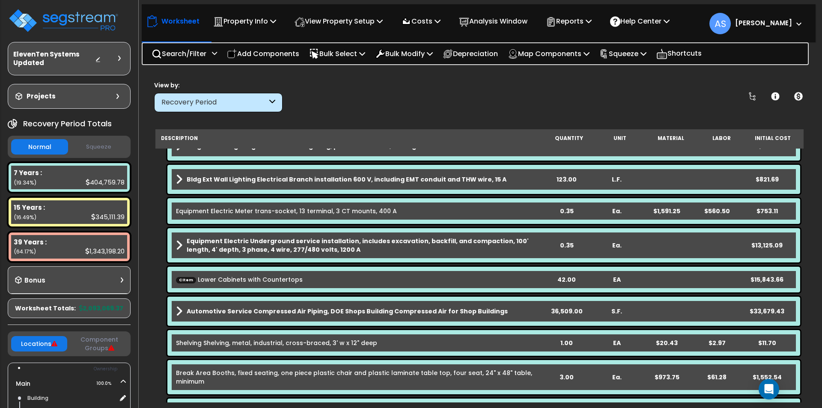
click at [216, 279] on link "CItem Lower Cabinets with Countertops" at bounding box center [239, 279] width 127 height 9
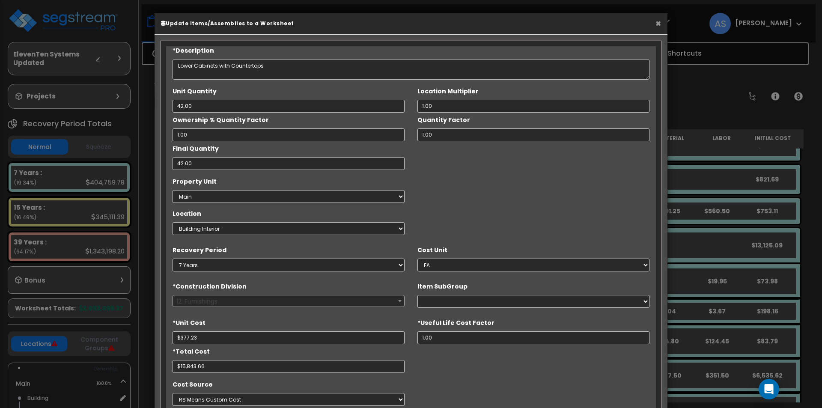
click at [656, 23] on button "×" at bounding box center [658, 23] width 6 height 9
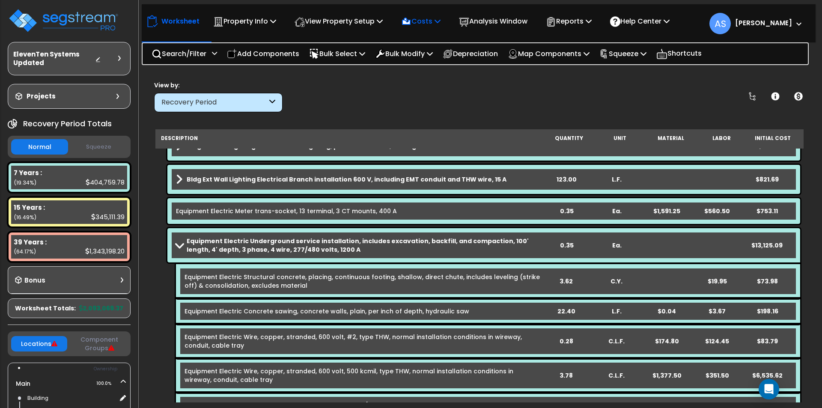
click at [440, 23] on p "Costs" at bounding box center [420, 21] width 39 height 12
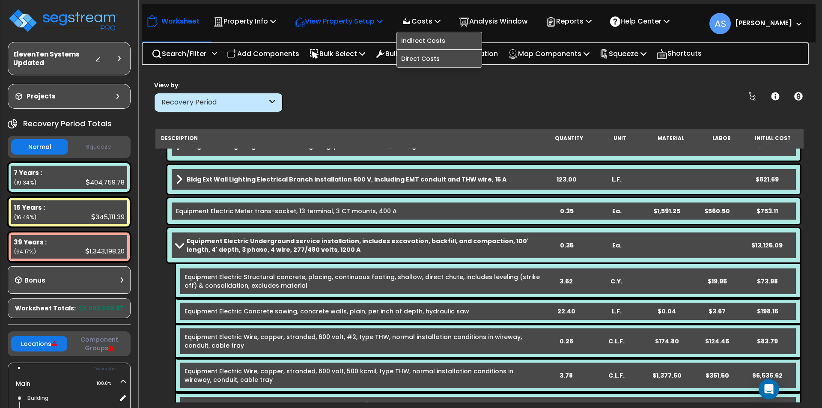
click at [276, 23] on icon at bounding box center [273, 21] width 6 height 7
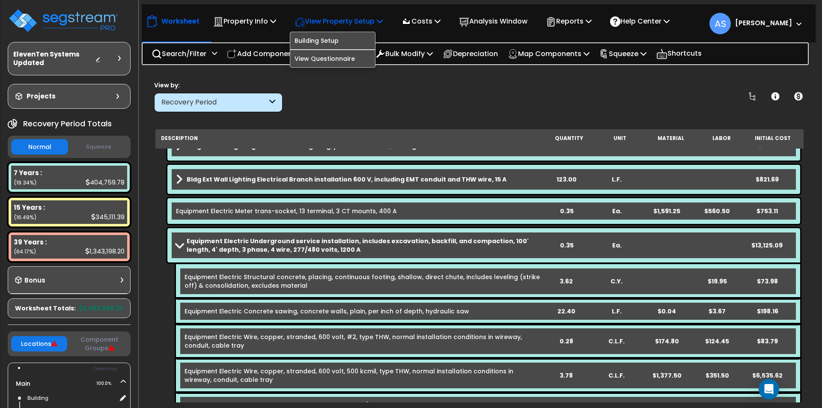
click at [382, 23] on icon at bounding box center [380, 21] width 6 height 7
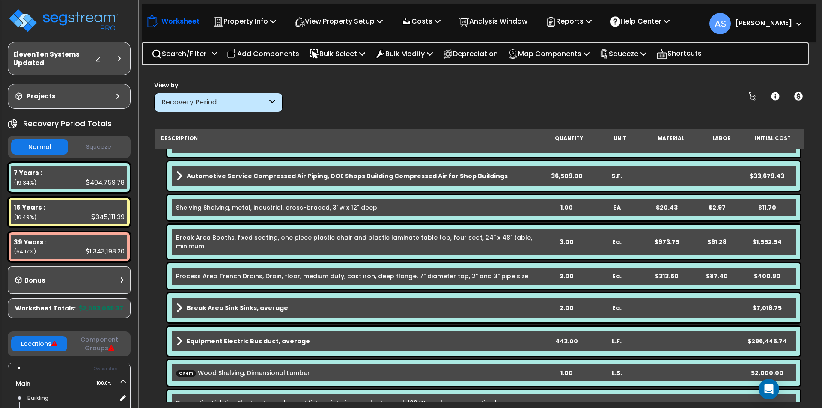
scroll to position [813, 0]
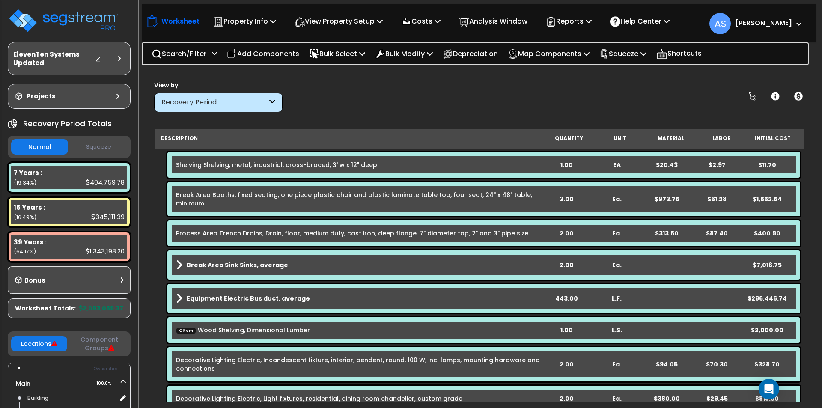
click at [306, 292] on div "Equipment Electric Bus duct, average 443.00 L.F. $296,446.74" at bounding box center [483, 298] width 632 height 29
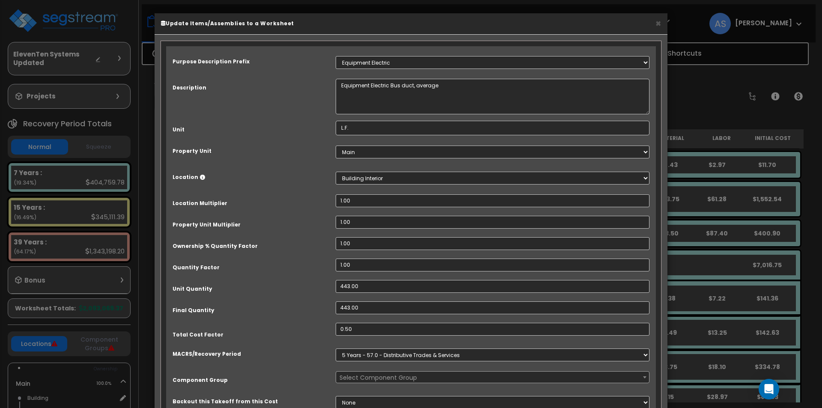
select select "67288"
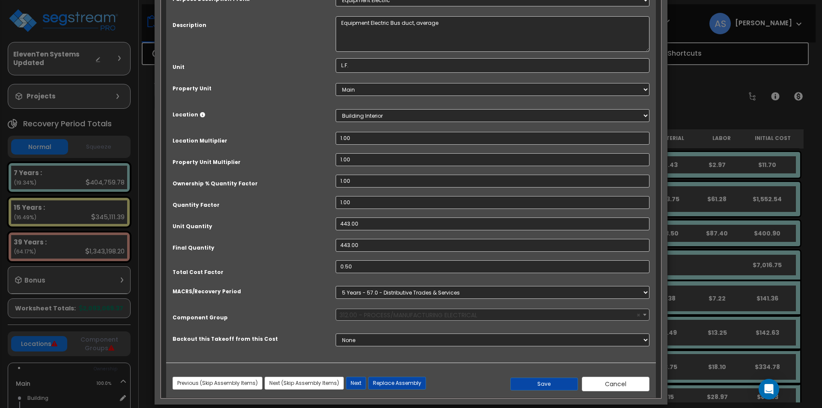
scroll to position [72, 0]
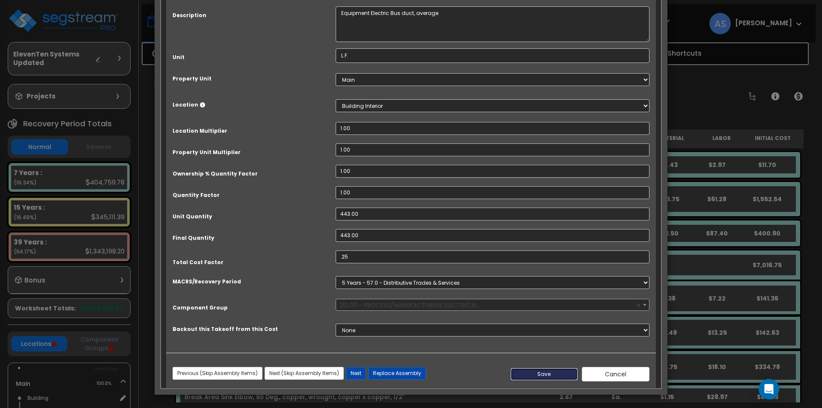
click at [545, 374] on button "Save" at bounding box center [544, 374] width 68 height 13
type input "0.25"
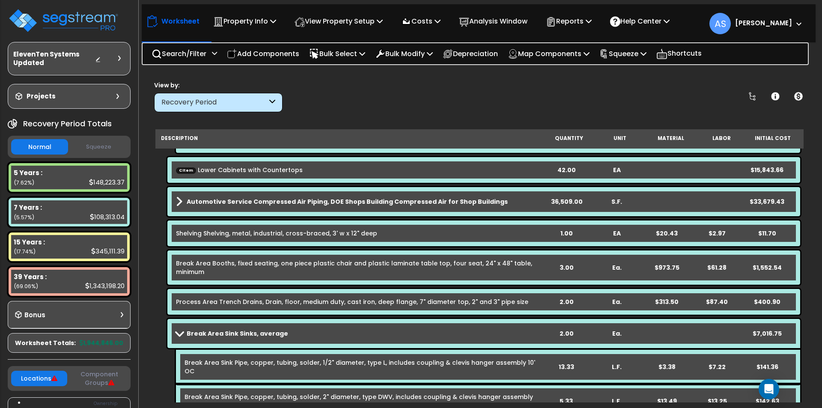
scroll to position [856, 0]
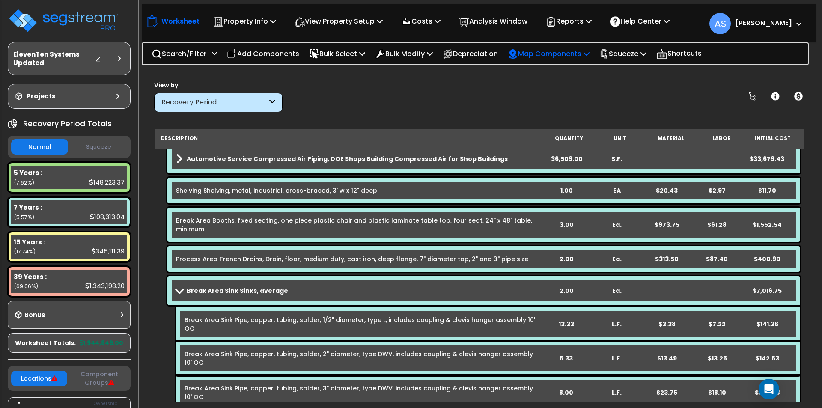
click at [557, 52] on p "Map Components" at bounding box center [549, 54] width 82 height 12
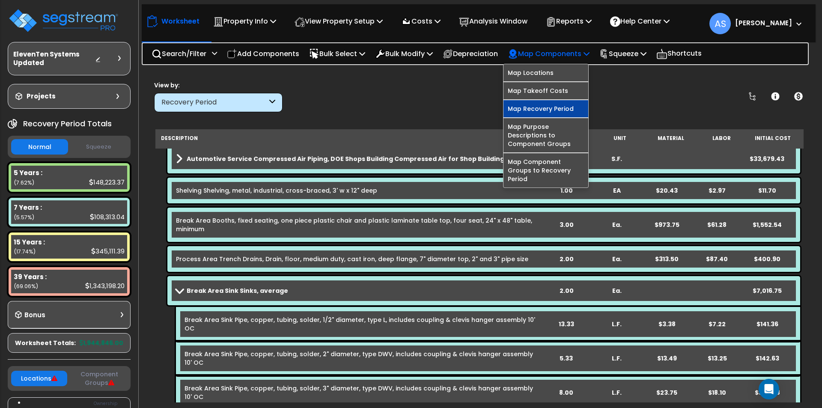
click at [551, 109] on link "Map Recovery Period" at bounding box center [545, 108] width 85 height 17
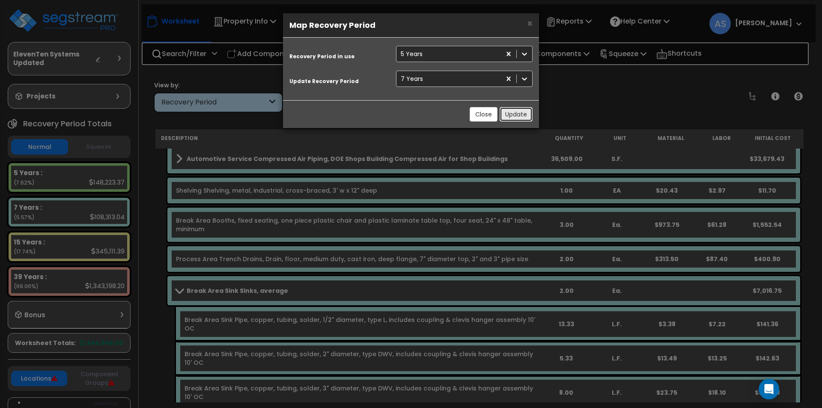
click at [511, 114] on button "Update" at bounding box center [515, 114] width 33 height 15
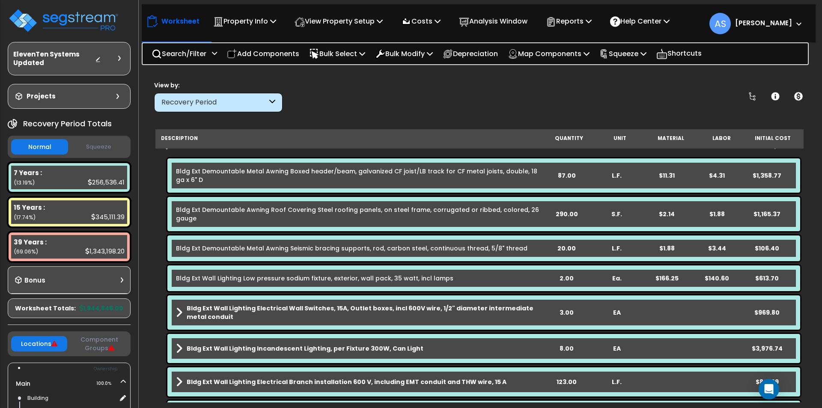
scroll to position [0, 0]
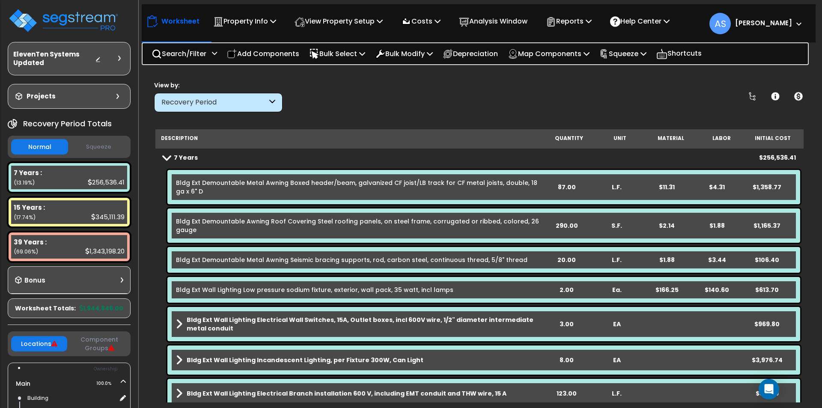
click at [270, 103] on icon at bounding box center [272, 103] width 6 height 10
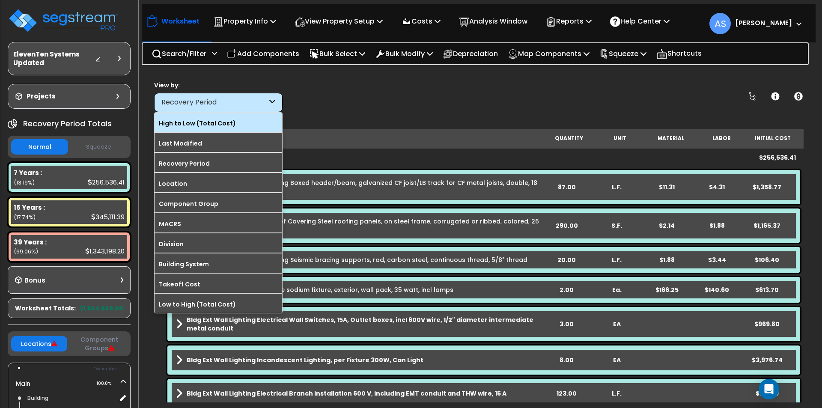
click at [231, 120] on label "High to Low (Total Cost)" at bounding box center [218, 123] width 128 height 13
click at [0, 0] on input "High to Low (Total Cost)" at bounding box center [0, 0] width 0 height 0
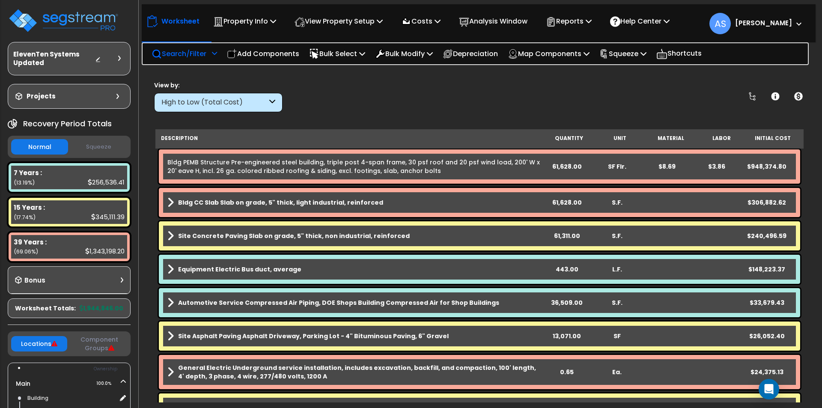
click at [209, 52] on div "Search/Filter Additional Search / Filter" at bounding box center [183, 54] width 65 height 20
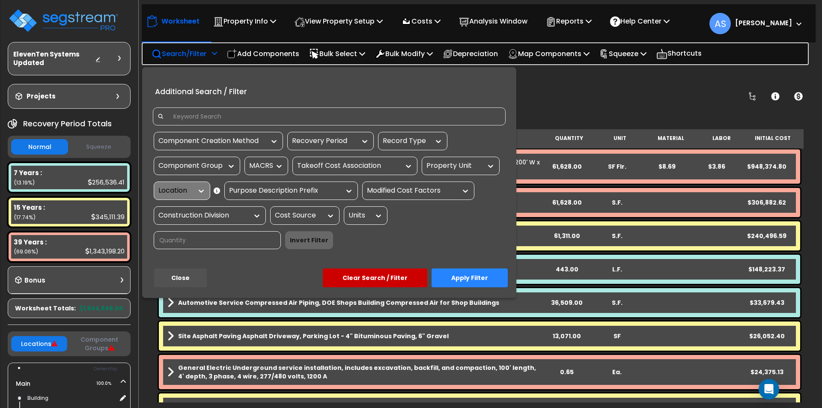
click at [371, 272] on button "Clear Search / Filter" at bounding box center [375, 277] width 104 height 19
drag, startPoint x: 186, startPoint y: 276, endPoint x: 188, endPoint y: 255, distance: 21.0
click at [186, 276] on button "Close" at bounding box center [180, 277] width 53 height 19
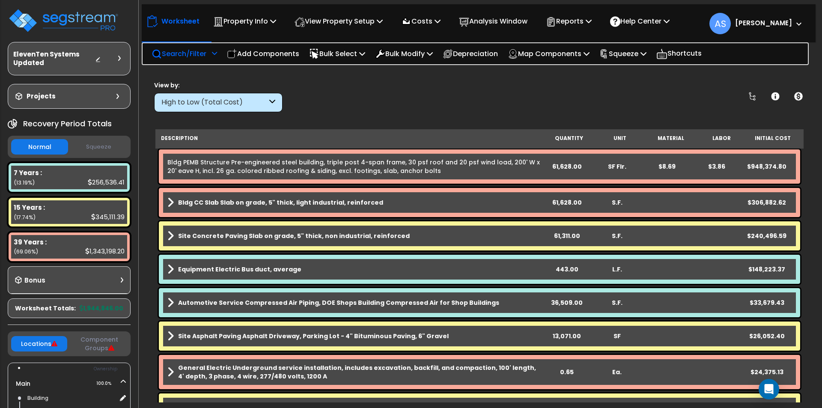
click at [168, 49] on p "Search/Filter" at bounding box center [178, 54] width 55 height 12
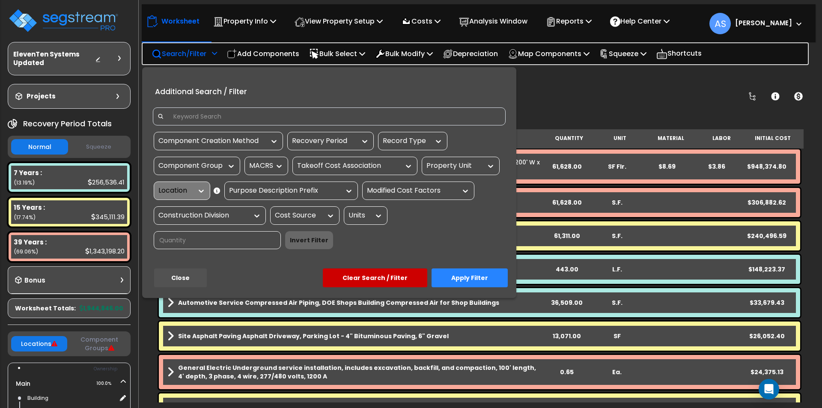
click at [276, 166] on icon at bounding box center [279, 166] width 9 height 9
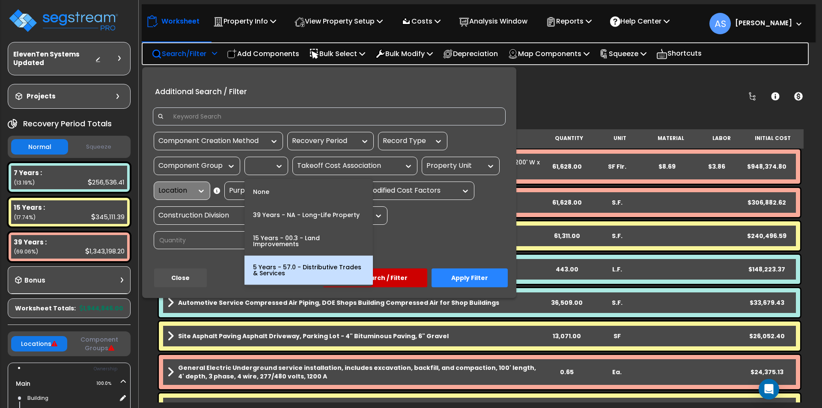
click at [301, 258] on div "5 Years - 57.0 - Distributive Trades & Services" at bounding box center [308, 269] width 128 height 29
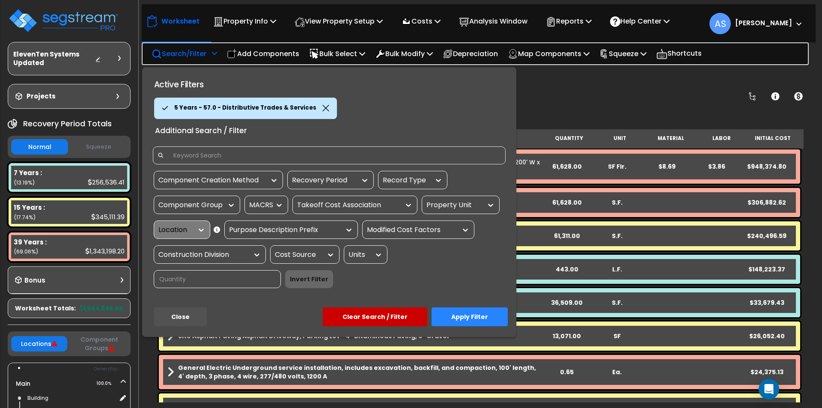
click at [459, 312] on button "Apply Filter" at bounding box center [469, 316] width 76 height 19
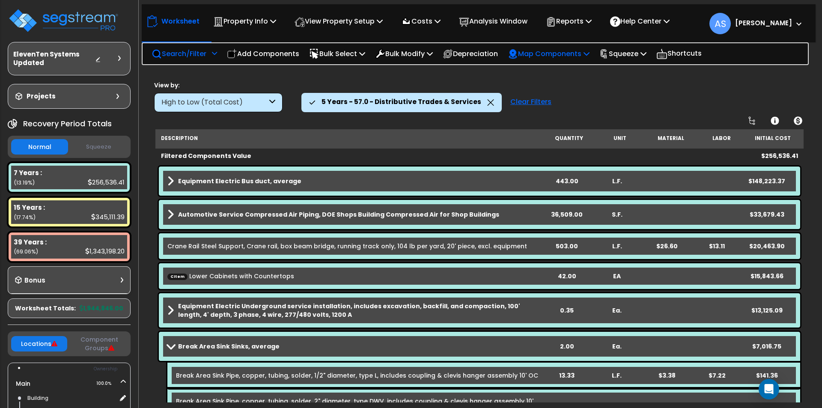
click at [549, 51] on p "Map Components" at bounding box center [549, 54] width 82 height 12
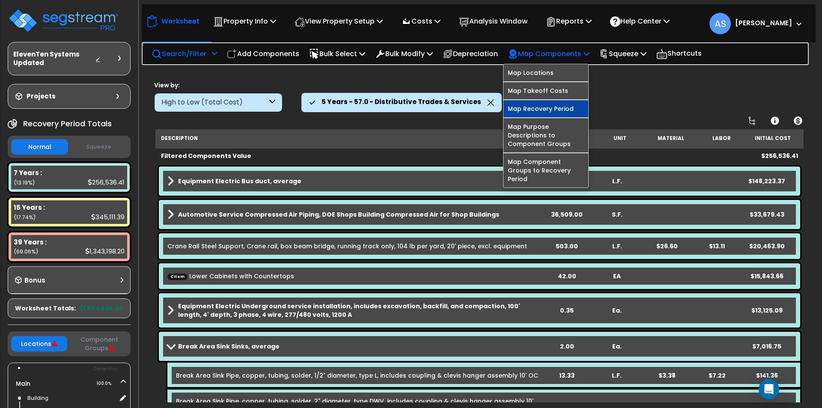
click at [552, 109] on link "Map Recovery Period" at bounding box center [545, 108] width 85 height 17
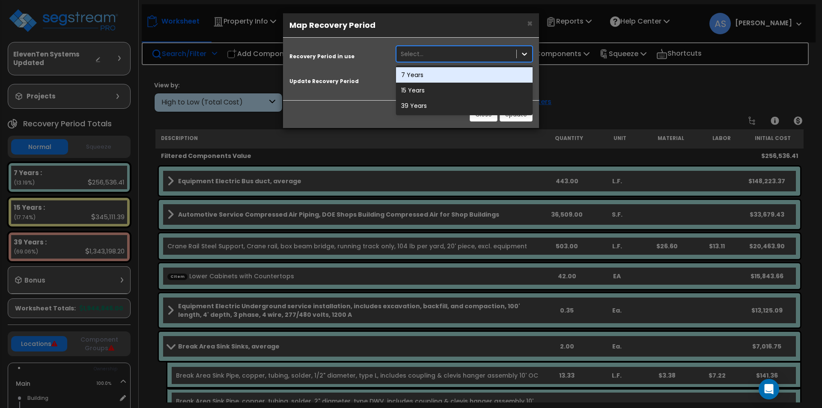
click at [477, 55] on div "Select..." at bounding box center [456, 54] width 120 height 14
click at [455, 76] on div "7 Years" at bounding box center [464, 74] width 137 height 15
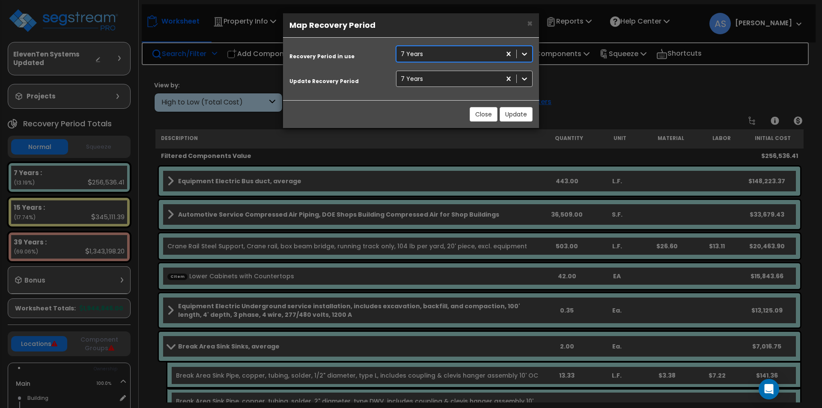
click at [455, 76] on div "7 Years" at bounding box center [448, 79] width 104 height 14
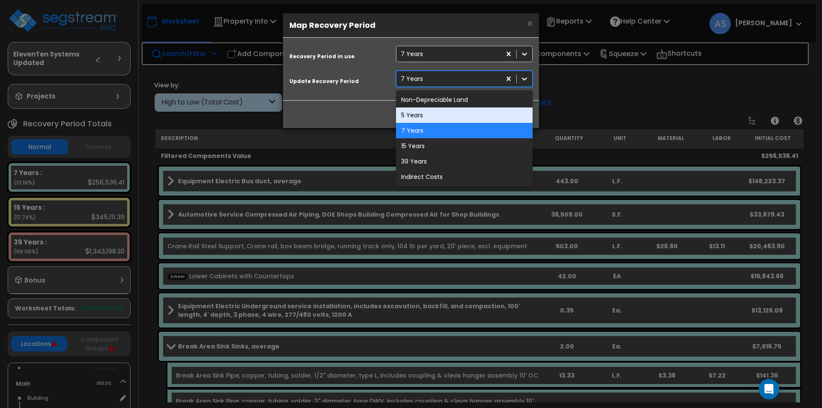
click at [447, 111] on div "5 Years" at bounding box center [464, 114] width 137 height 15
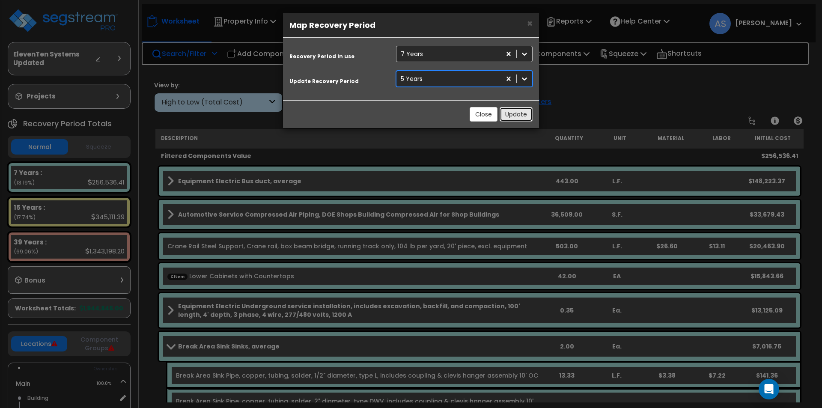
click at [505, 114] on button "Update" at bounding box center [515, 114] width 33 height 15
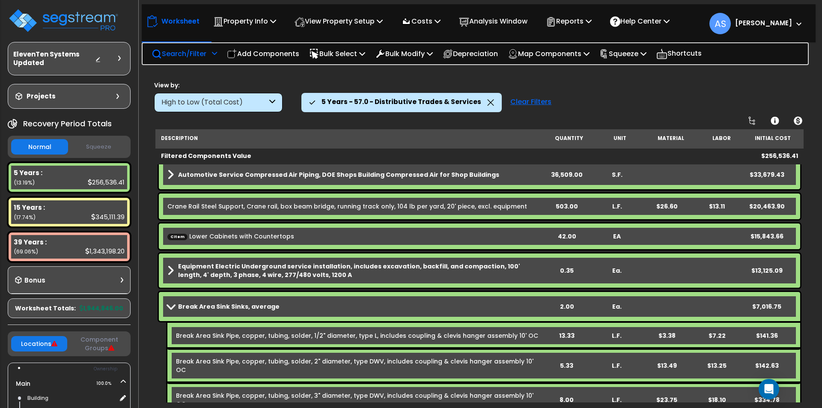
scroll to position [86, 0]
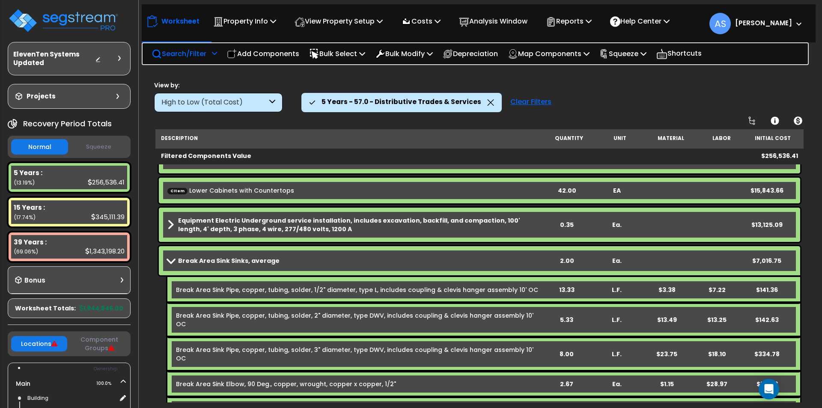
click at [170, 259] on span at bounding box center [171, 260] width 12 height 6
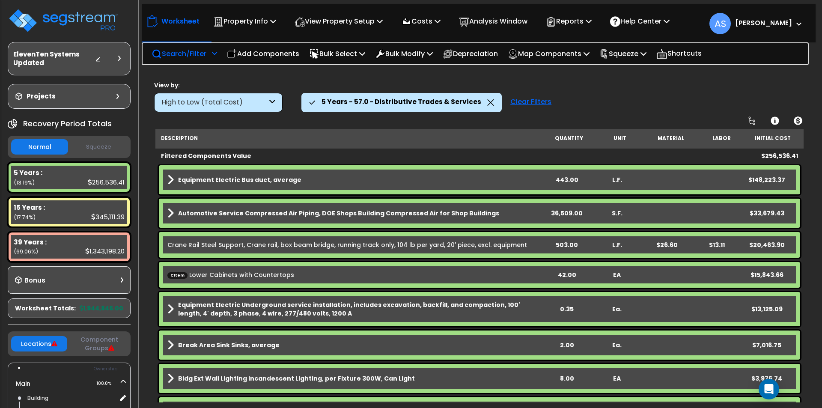
scroll to position [0, 0]
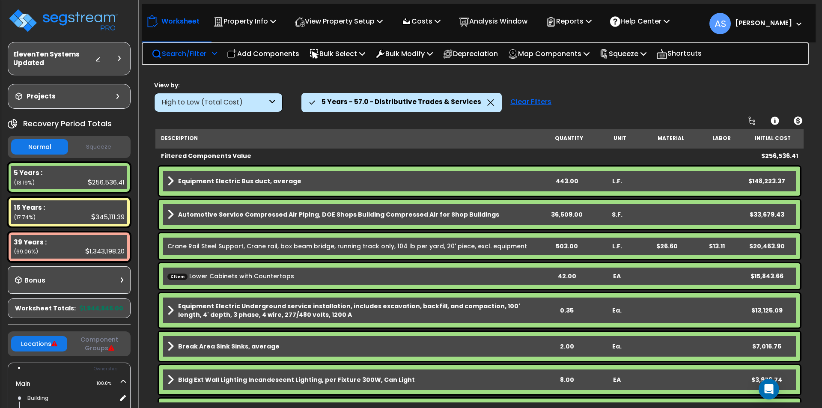
click at [208, 211] on b "Automotive Service Compressed Air Piping, DOE Shops Building Compressed Air for…" at bounding box center [338, 214] width 321 height 9
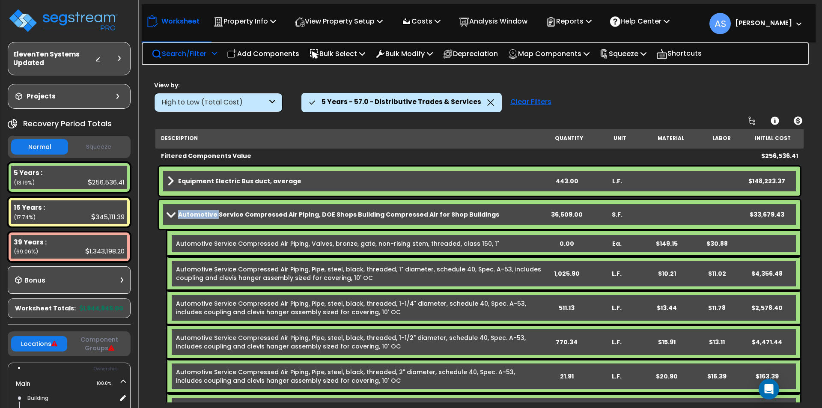
click at [208, 211] on b "Automotive Service Compressed Air Piping, DOE Shops Building Compressed Air for…" at bounding box center [338, 214] width 321 height 9
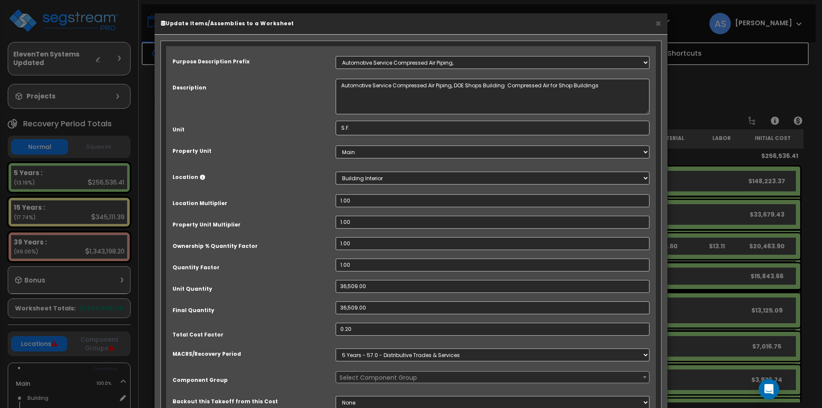
select select "67186"
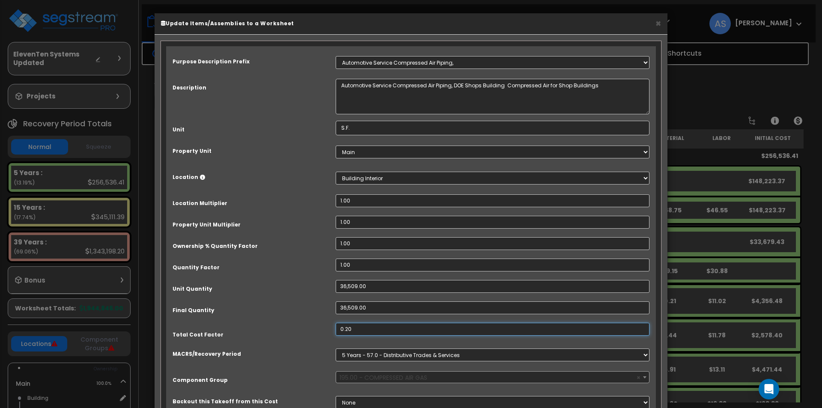
click at [355, 328] on input "0.20" at bounding box center [492, 329] width 314 height 13
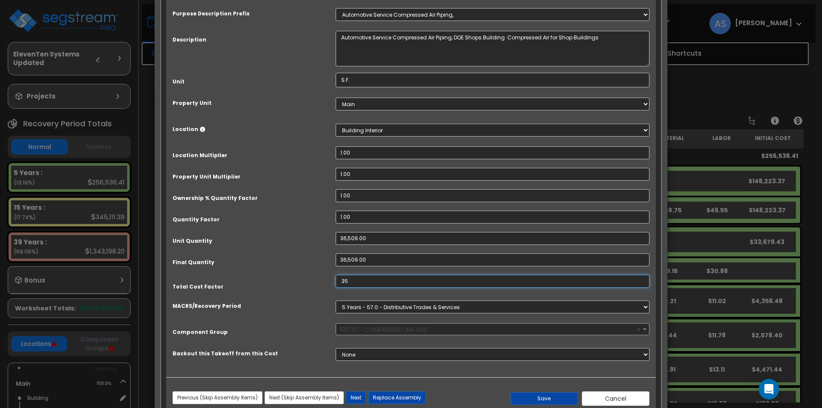
scroll to position [72, 0]
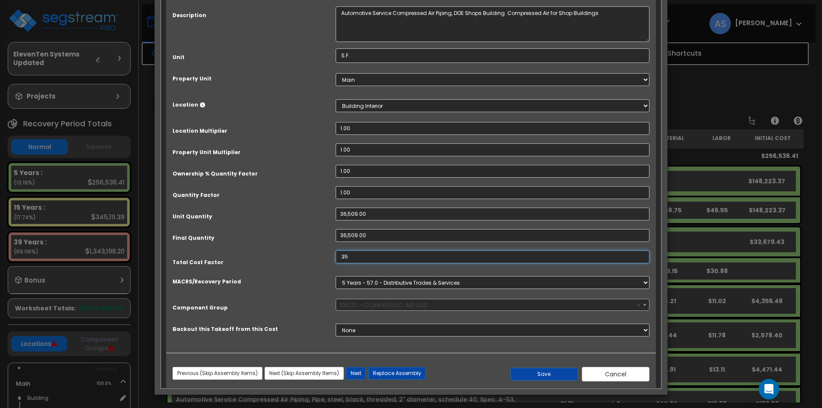
type input ".35"
click at [400, 280] on select "Select MACRS/Recovery Period 5 Years - 57.0 - Distributive Trades & Services 5 …" at bounding box center [492, 282] width 314 height 13
select select "65219"
click at [335, 276] on select "Select MACRS/Recovery Period 5 Years - 57.0 - Distributive Trades & Services 5 …" at bounding box center [492, 282] width 314 height 13
click at [481, 302] on span "Select Component Group" at bounding box center [492, 305] width 313 height 12
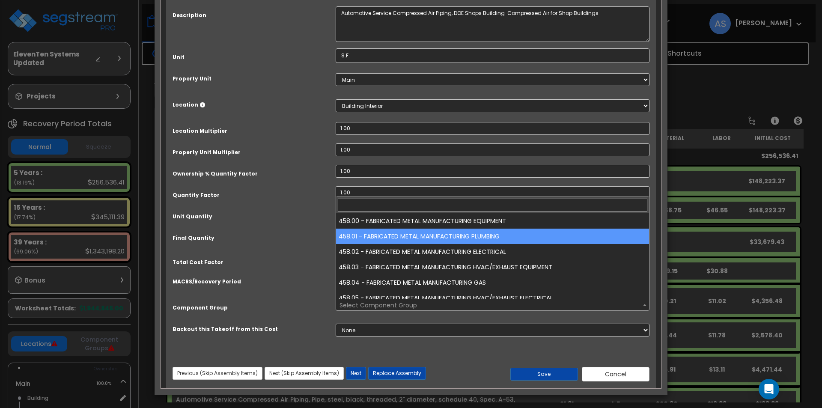
scroll to position [7, 0]
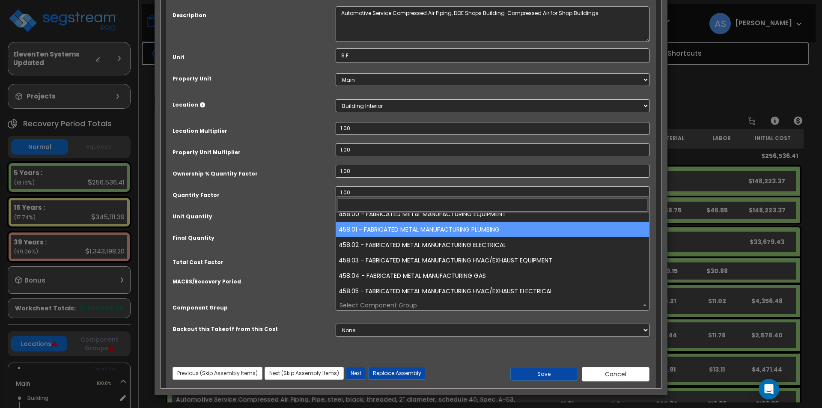
select select "67539"
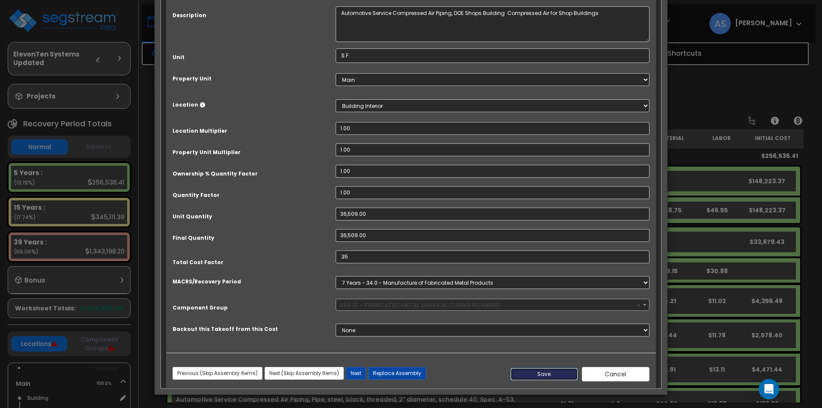
click at [558, 372] on button "Save" at bounding box center [544, 374] width 68 height 13
type input "36509.00"
type input "0.35"
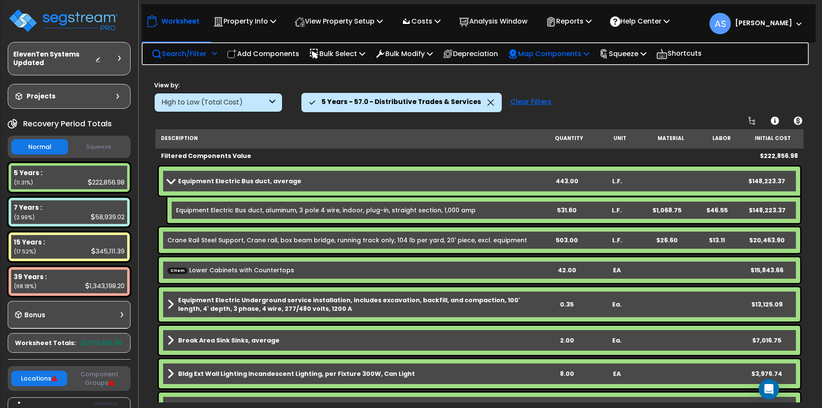
click at [580, 55] on p "Map Components" at bounding box center [549, 54] width 82 height 12
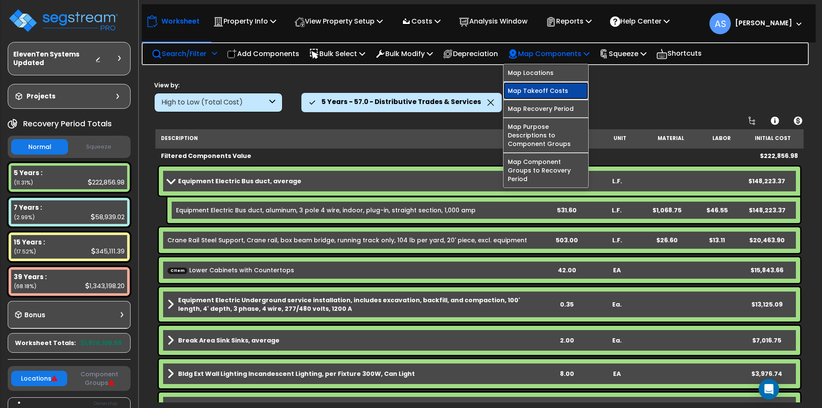
click at [538, 93] on link "Map Takeoff Costs" at bounding box center [545, 90] width 85 height 17
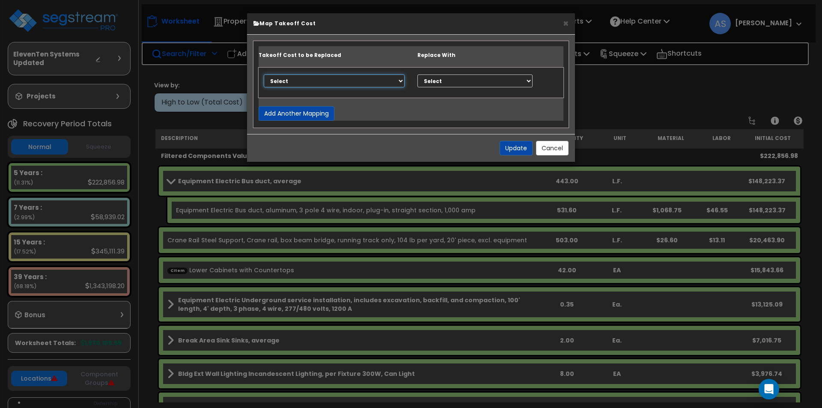
click at [398, 82] on select "Select None" at bounding box center [334, 80] width 141 height 13
click at [546, 147] on button "Cancel" at bounding box center [552, 148] width 33 height 15
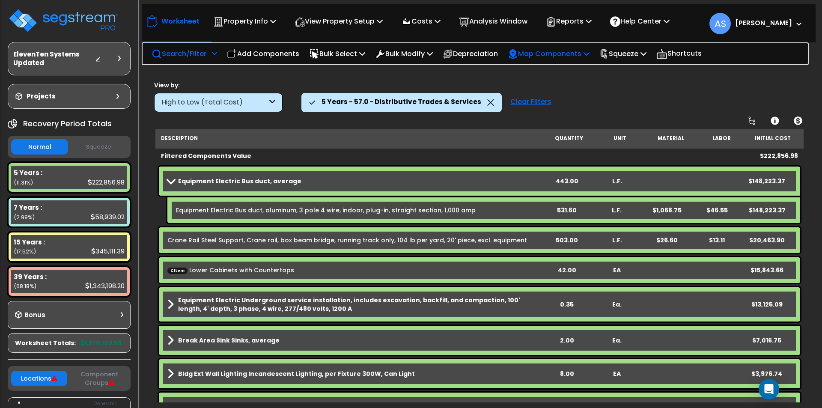
click at [589, 53] on icon at bounding box center [586, 53] width 6 height 7
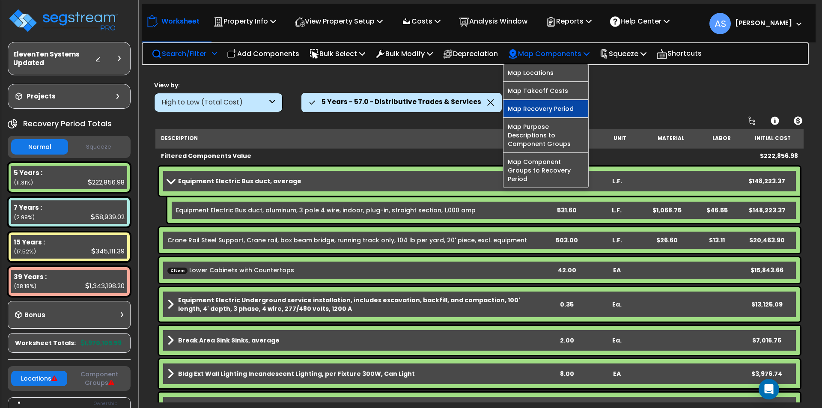
click at [551, 109] on link "Map Recovery Period" at bounding box center [545, 108] width 85 height 17
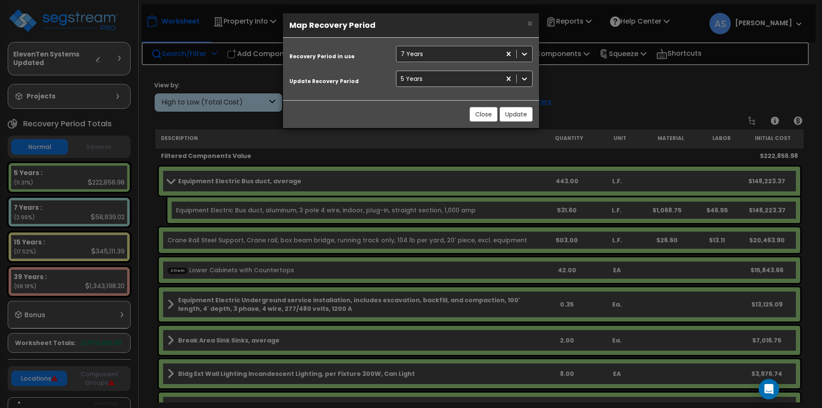
click at [490, 51] on div "7 Years" at bounding box center [448, 54] width 104 height 14
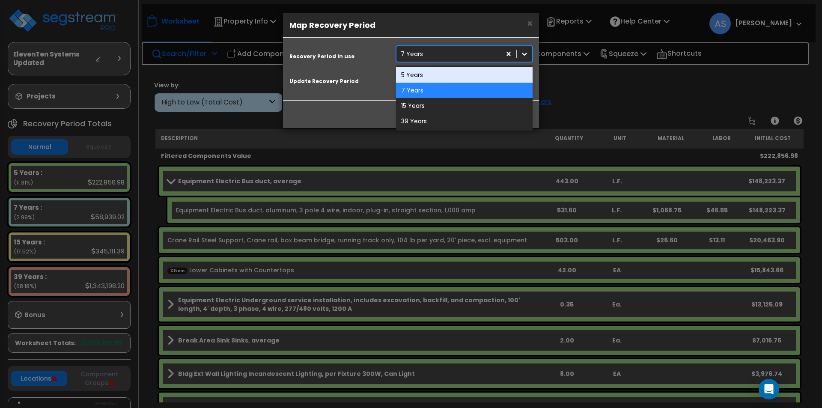
click at [436, 74] on div "5 Years" at bounding box center [464, 74] width 137 height 15
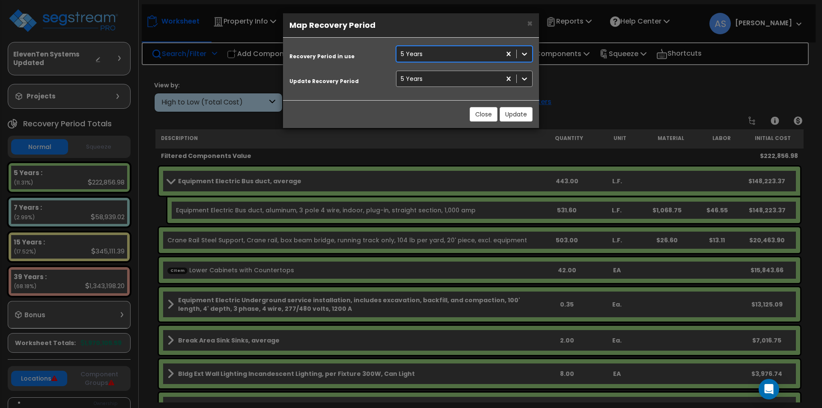
click at [444, 76] on div "5 Years" at bounding box center [448, 79] width 104 height 14
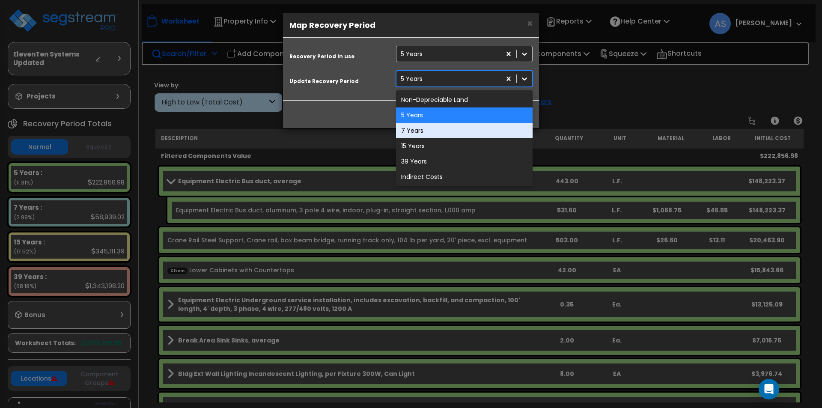
click at [444, 128] on div "7 Years" at bounding box center [464, 130] width 137 height 15
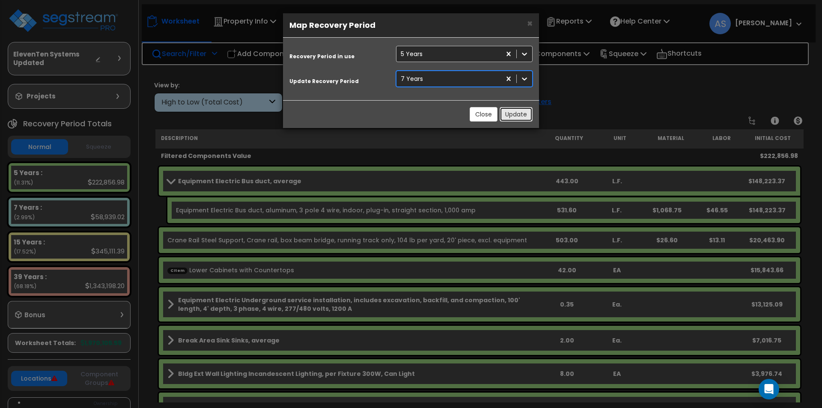
click at [510, 113] on button "Update" at bounding box center [515, 114] width 33 height 15
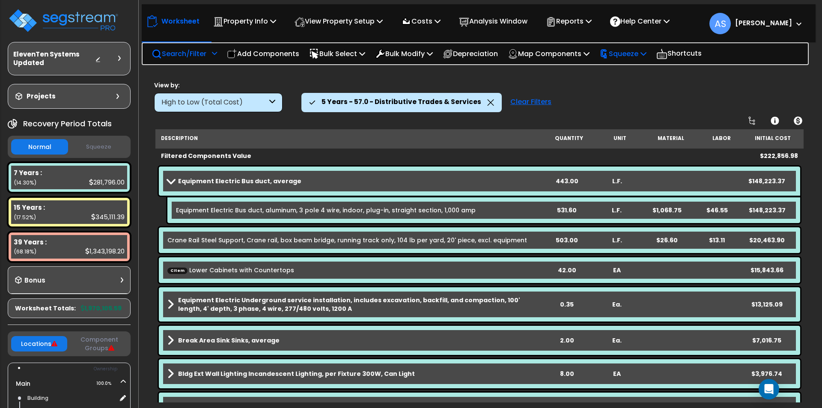
click at [643, 56] on p "Squeeze" at bounding box center [622, 54] width 47 height 12
click at [636, 89] on link "Show Advanced" at bounding box center [637, 90] width 85 height 17
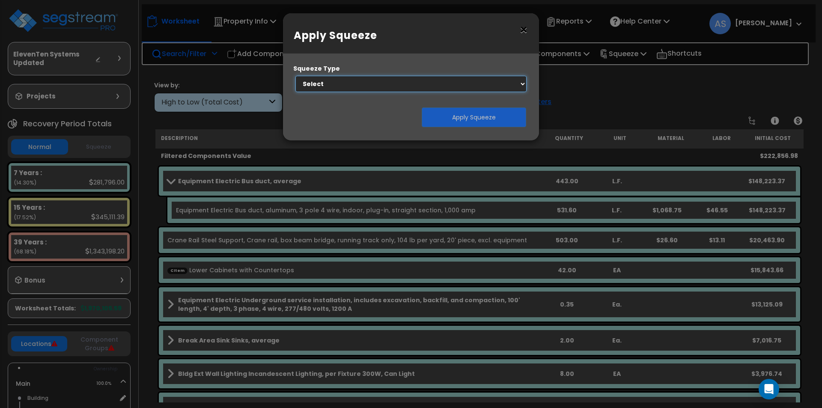
click at [479, 84] on select "Select 1. Squeeze Entire Worksheet 2. Squeeze by [PERSON_NAME] Cost 3. Squeeze …" at bounding box center [410, 84] width 231 height 16
click at [627, 100] on div "× Apply Squeeze Squeeze Type Select 1. Squeeze Entire Worksheet 2. Squeeze by […" at bounding box center [411, 204] width 822 height 408
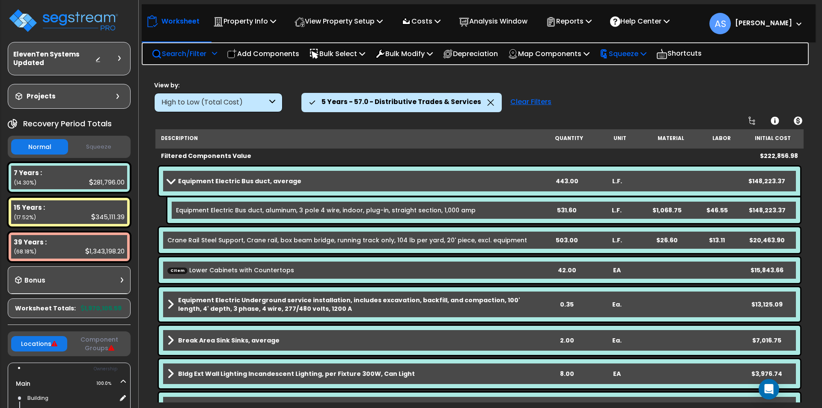
click at [646, 57] on p "Squeeze" at bounding box center [622, 54] width 47 height 12
click at [645, 69] on link "Squeeze" at bounding box center [637, 72] width 85 height 17
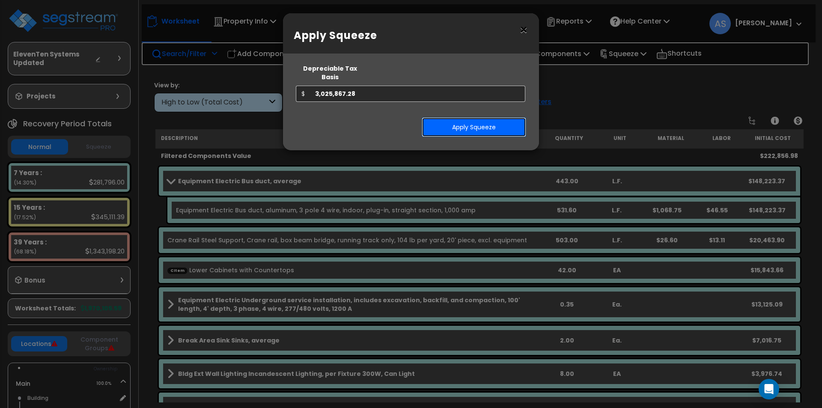
click at [473, 118] on button "Apply Squeeze" at bounding box center [474, 127] width 104 height 20
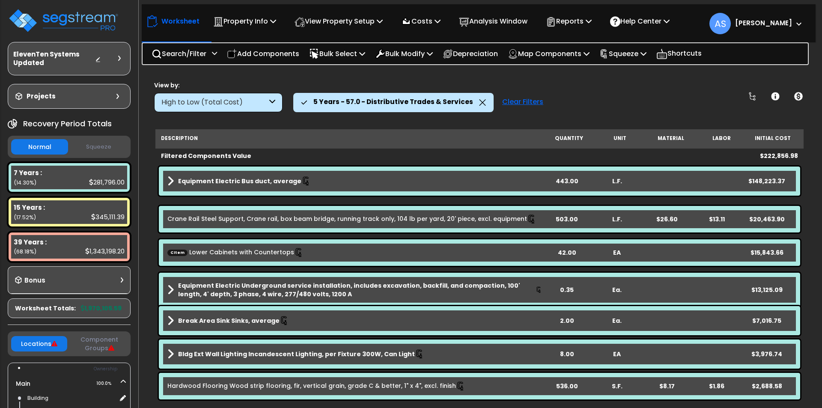
scroll to position [38, 0]
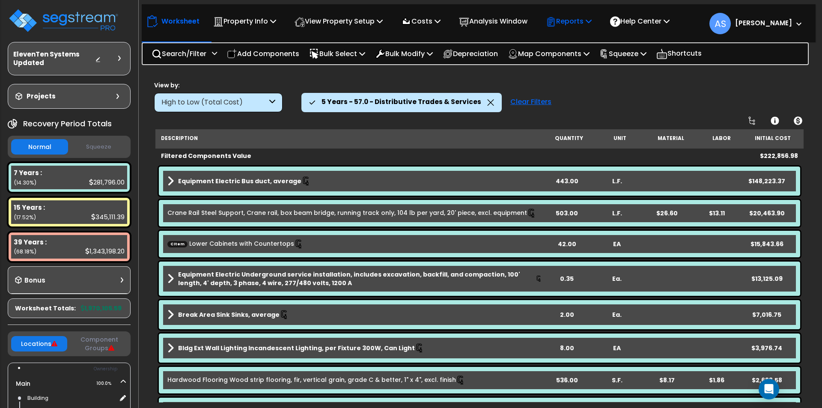
click at [591, 18] on icon at bounding box center [588, 21] width 6 height 7
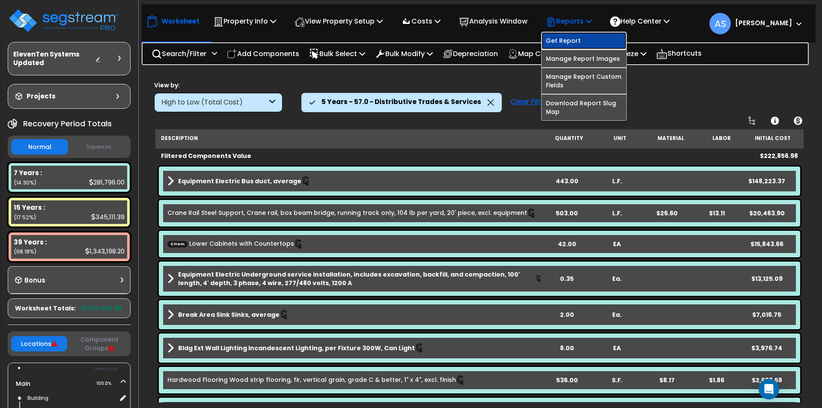
click at [591, 36] on link "Get Report" at bounding box center [583, 40] width 85 height 17
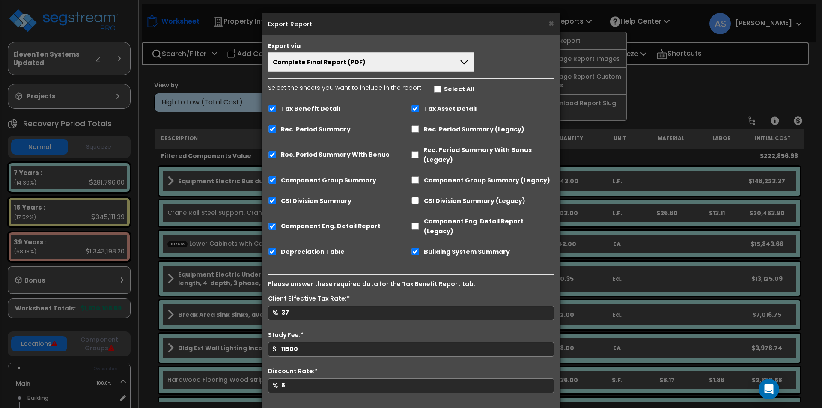
scroll to position [33, 0]
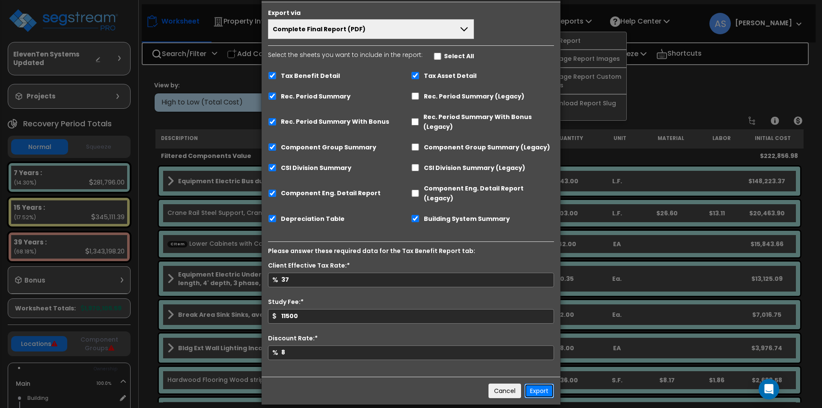
click at [543, 383] on button "Export" at bounding box center [539, 390] width 30 height 15
